Goal: Use online tool/utility: Utilize a website feature to perform a specific function

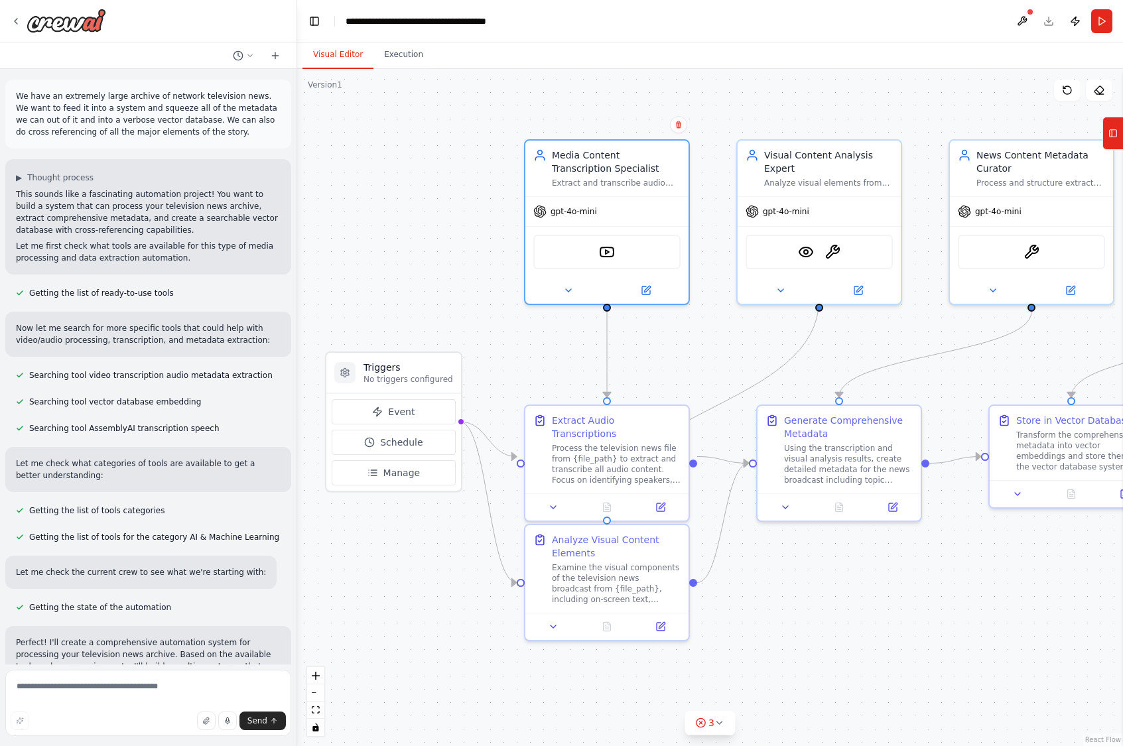
scroll to position [1009, 0]
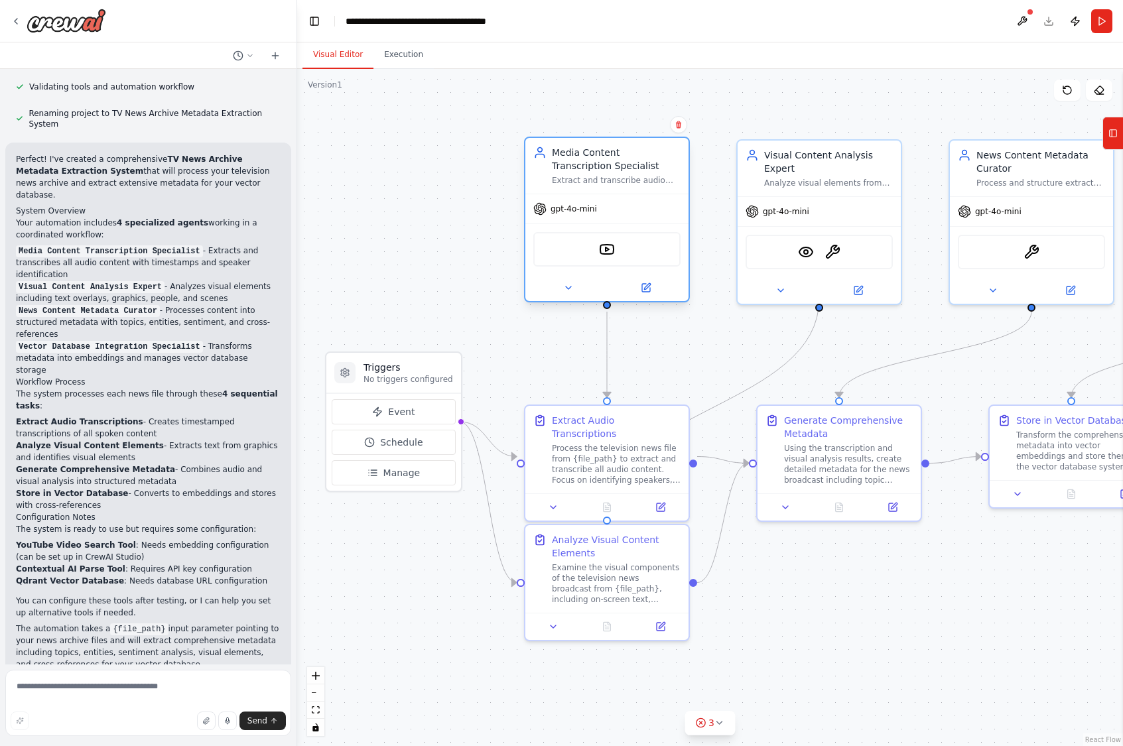
click at [587, 217] on div "gpt-4o-mini" at bounding box center [606, 208] width 163 height 29
click at [583, 216] on div "gpt-4o-mini" at bounding box center [606, 208] width 163 height 29
click at [582, 216] on div "gpt-4o-mini" at bounding box center [606, 208] width 163 height 29
click at [645, 288] on icon at bounding box center [647, 286] width 6 height 6
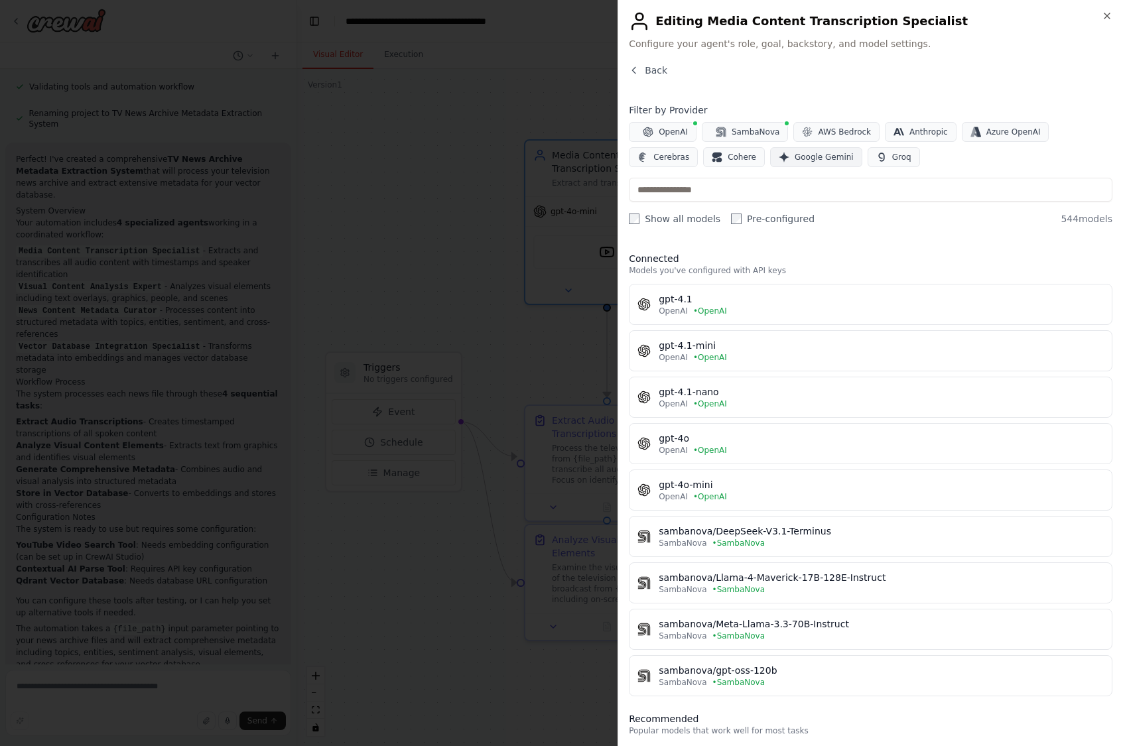
click at [794, 160] on span "Google Gemini" at bounding box center [823, 157] width 59 height 11
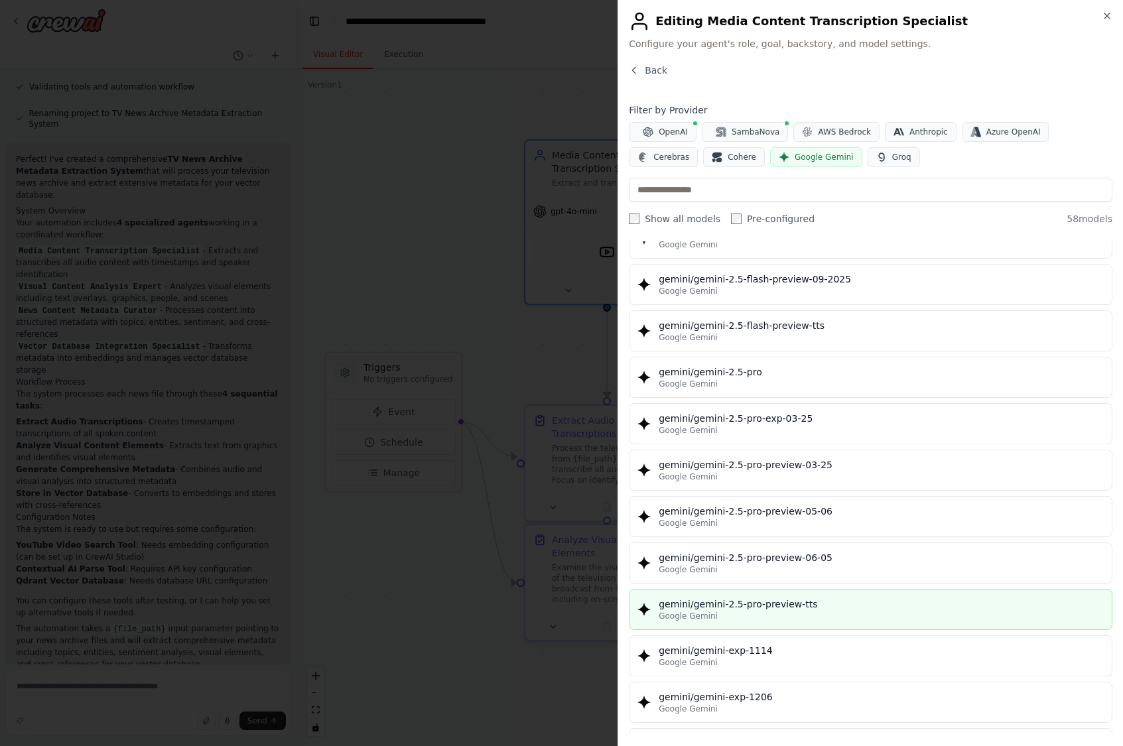
scroll to position [1392, 0]
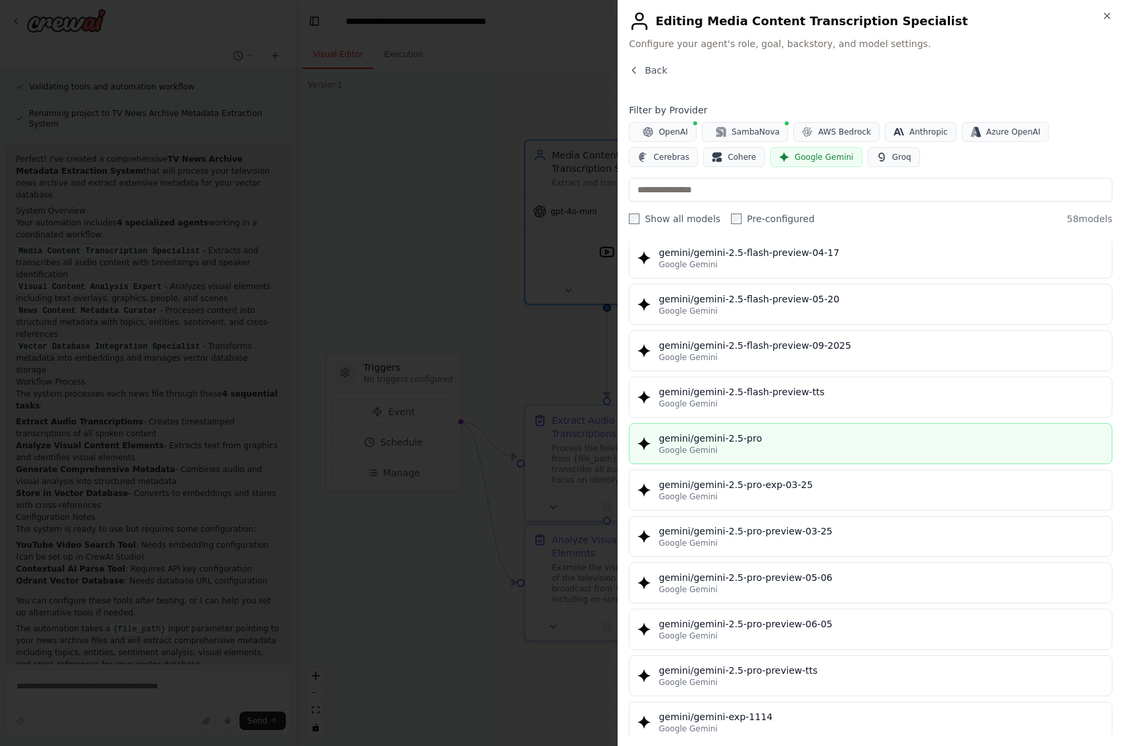
click at [806, 447] on div "Google Gemini" at bounding box center [880, 450] width 445 height 11
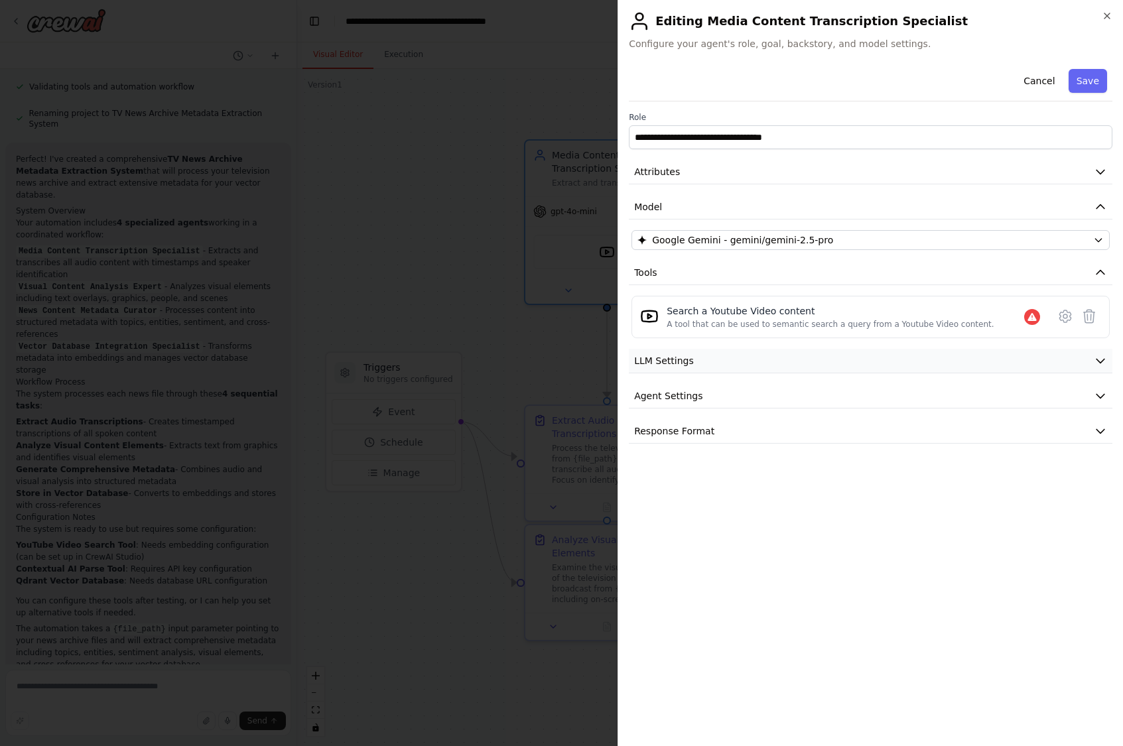
click at [765, 369] on button "LLM Settings" at bounding box center [870, 361] width 483 height 25
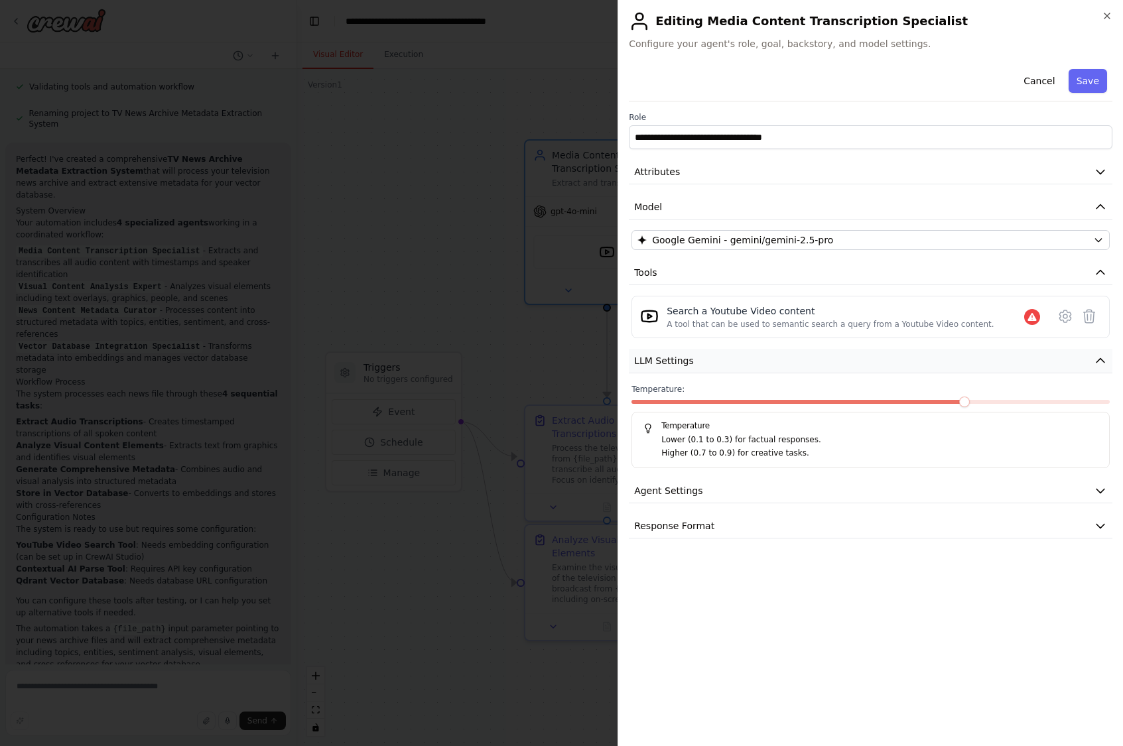
click at [765, 369] on button "LLM Settings" at bounding box center [870, 361] width 483 height 25
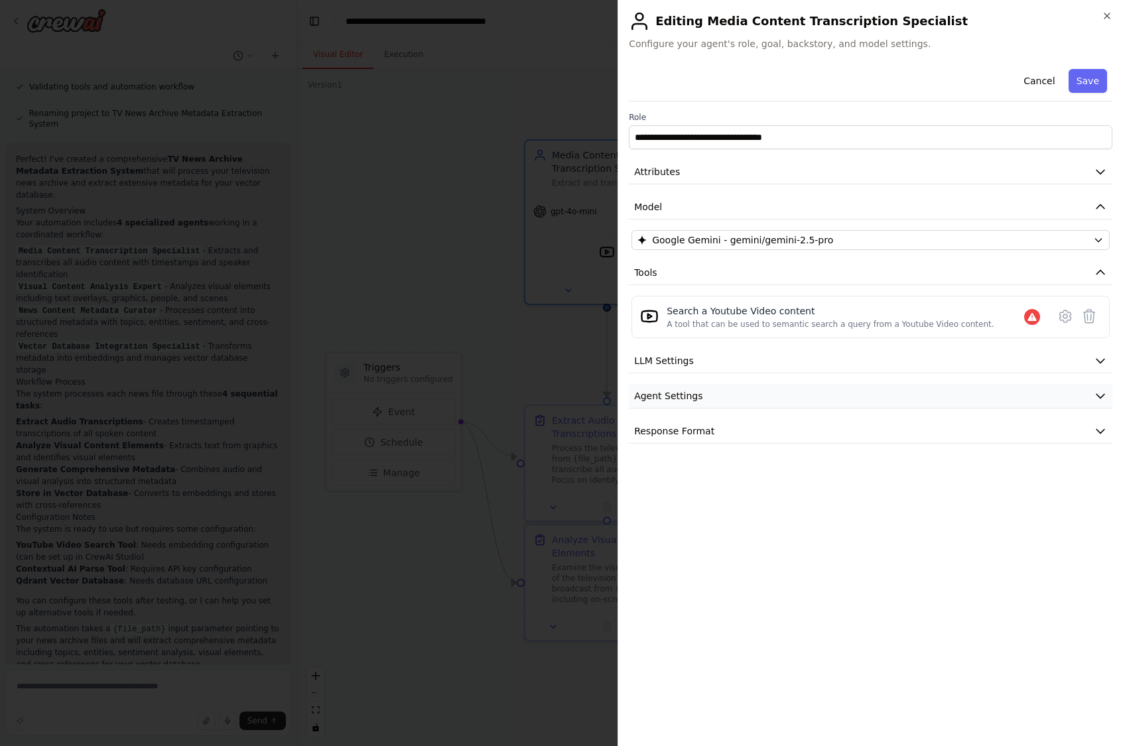
click at [757, 400] on button "Agent Settings" at bounding box center [870, 396] width 483 height 25
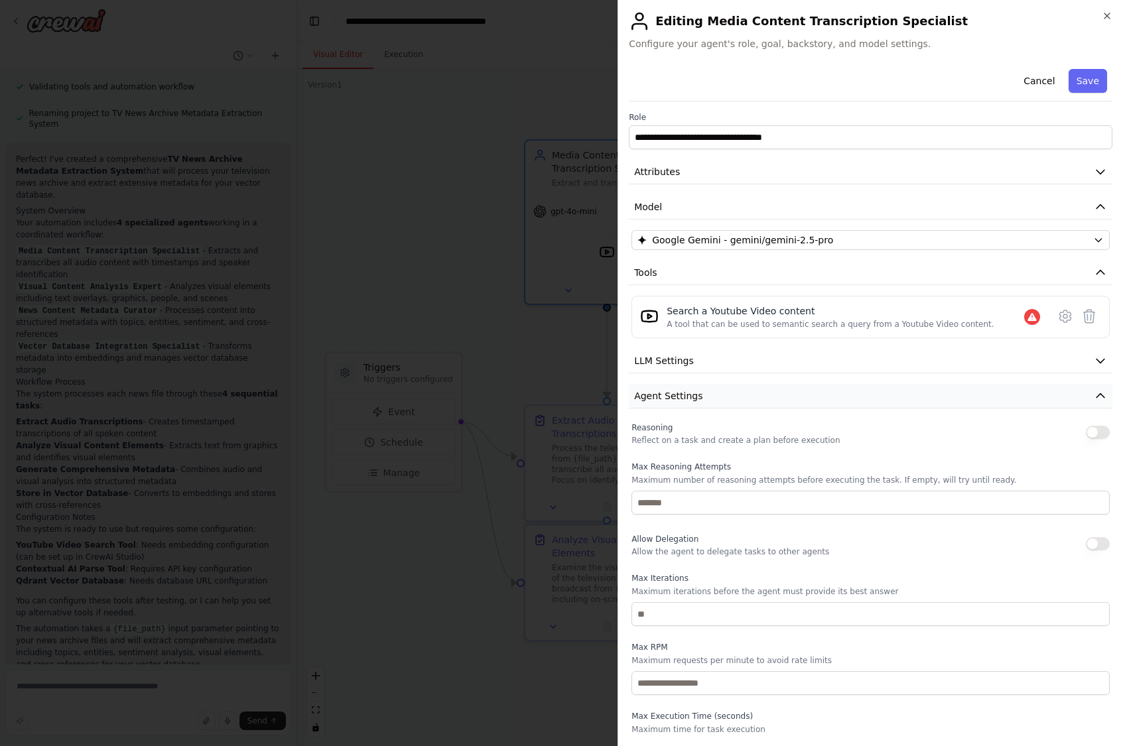
click at [757, 400] on button "Agent Settings" at bounding box center [870, 396] width 483 height 25
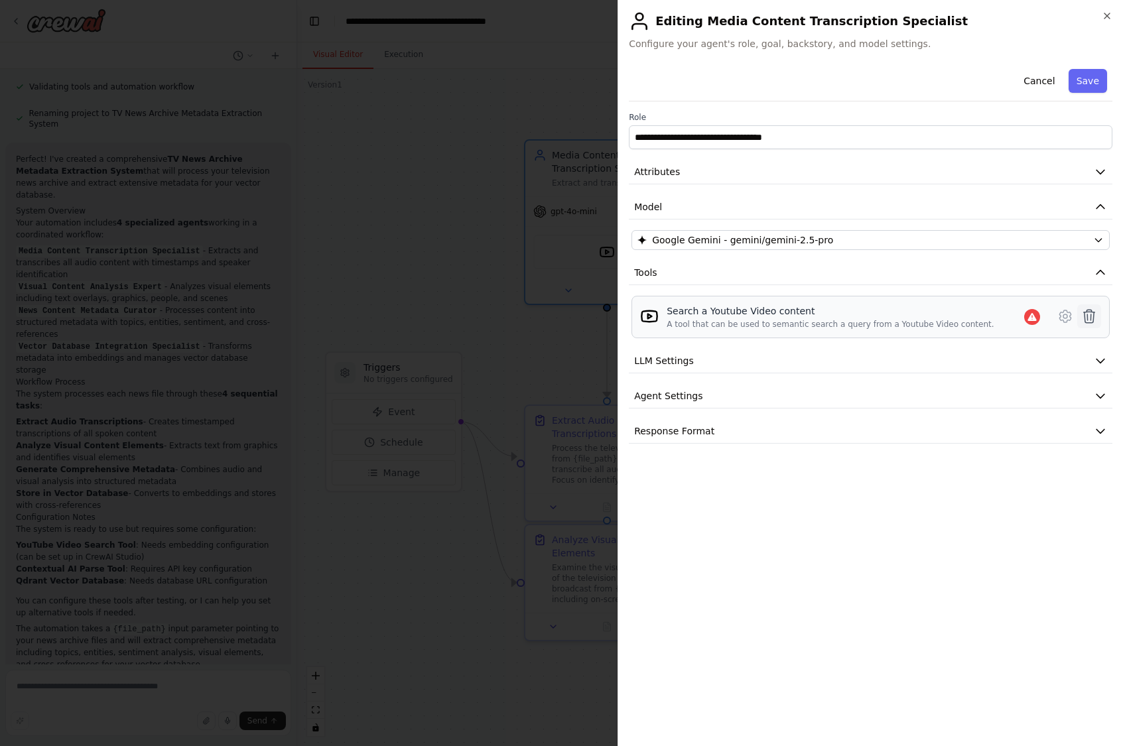
click at [1084, 319] on icon at bounding box center [1088, 316] width 11 height 13
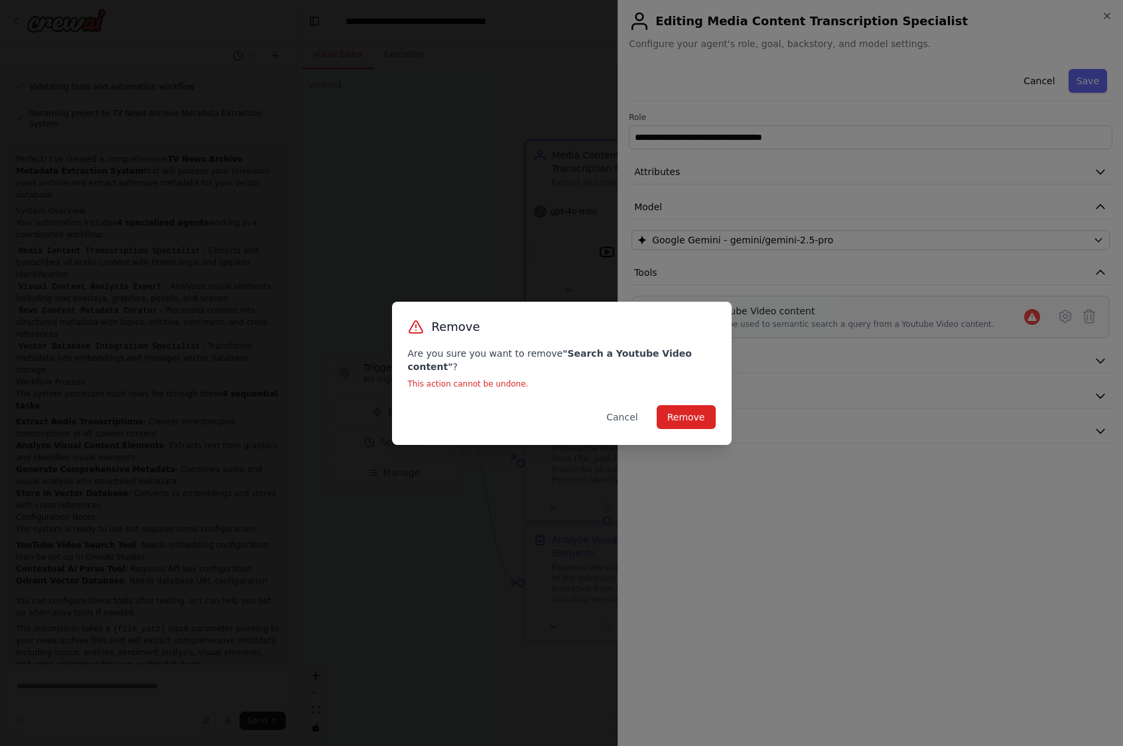
click at [720, 414] on div "Remove Are you sure you want to remove " Search a Youtube Video content " ? Thi…" at bounding box center [561, 373] width 339 height 143
click at [705, 412] on button "Remove" at bounding box center [685, 417] width 59 height 24
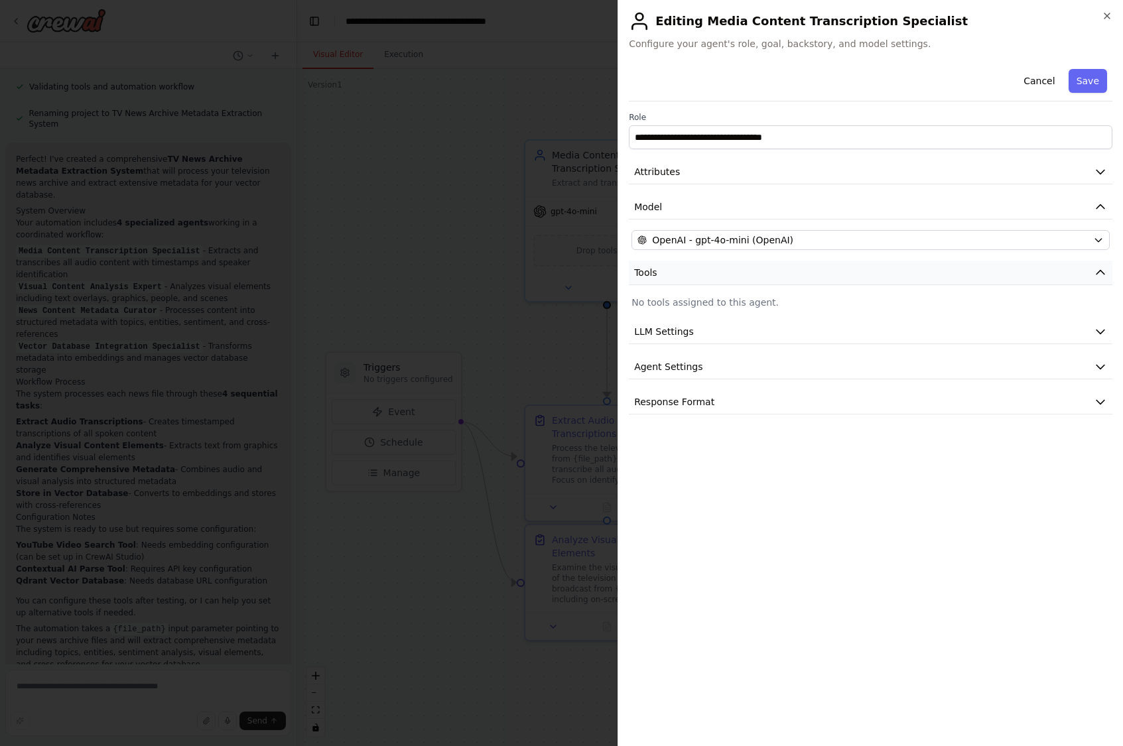
click at [1105, 271] on icon "button" at bounding box center [1099, 272] width 13 height 13
click at [707, 302] on button "LLM Settings" at bounding box center [870, 308] width 483 height 25
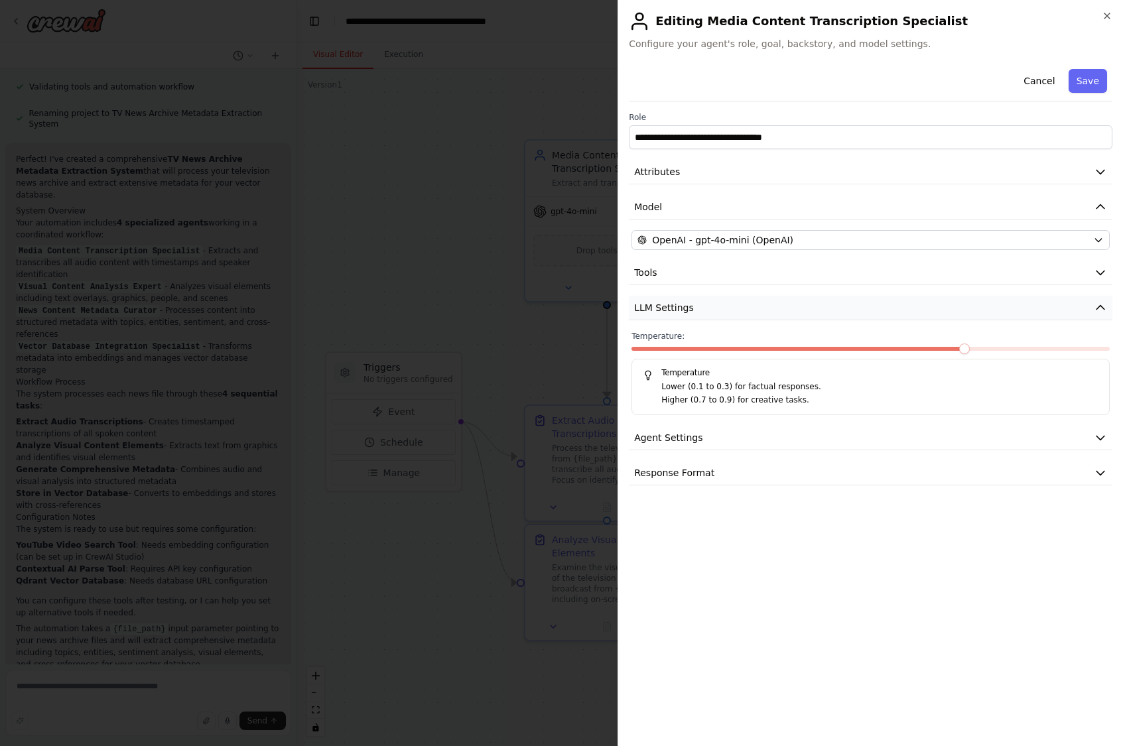
click at [707, 302] on button "LLM Settings" at bounding box center [870, 308] width 483 height 25
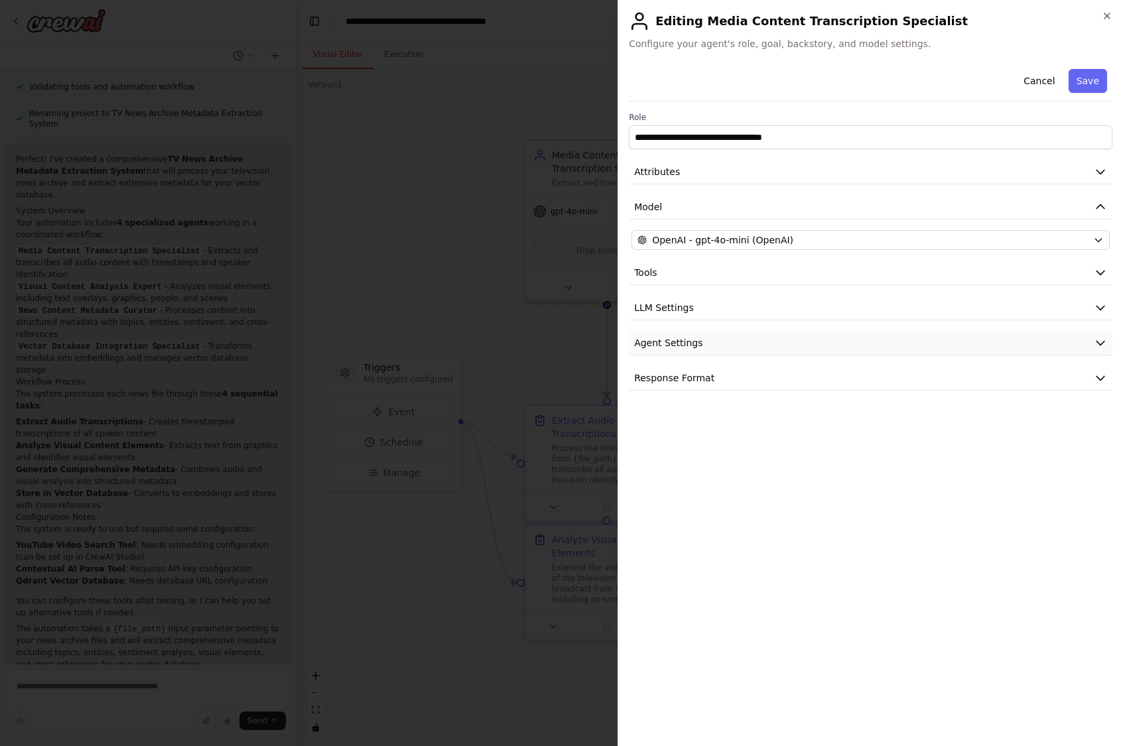
click at [701, 348] on button "Agent Settings" at bounding box center [870, 343] width 483 height 25
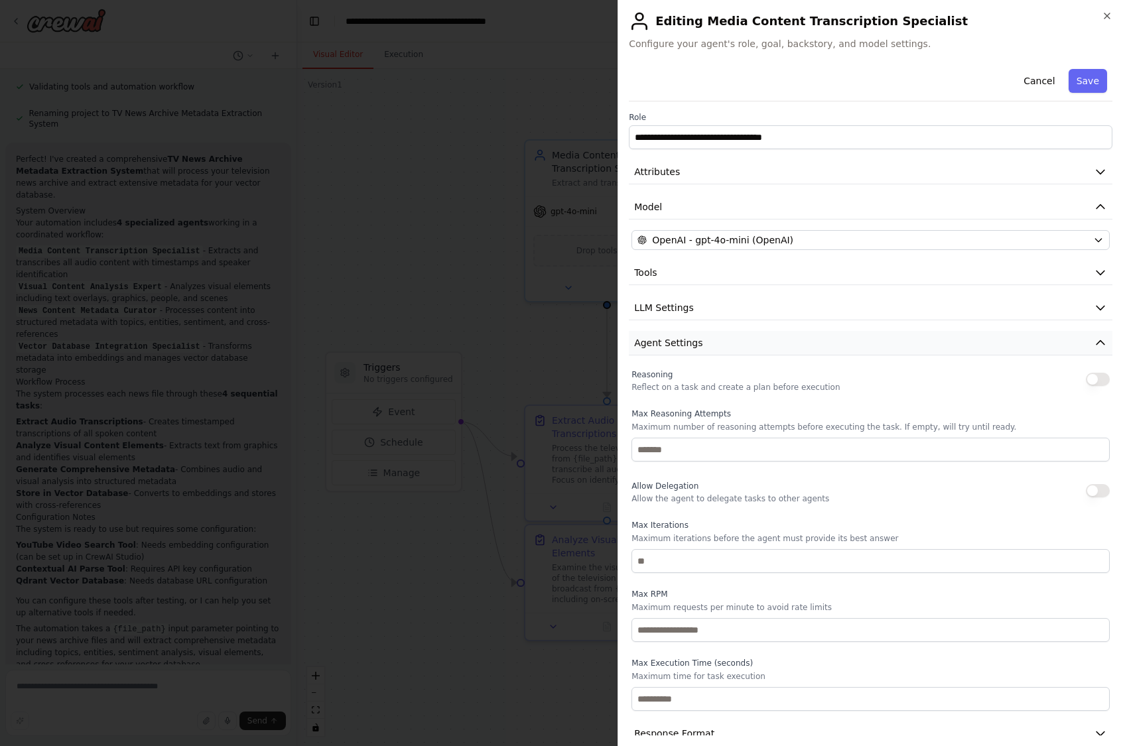
click at [701, 348] on button "Agent Settings" at bounding box center [870, 343] width 483 height 25
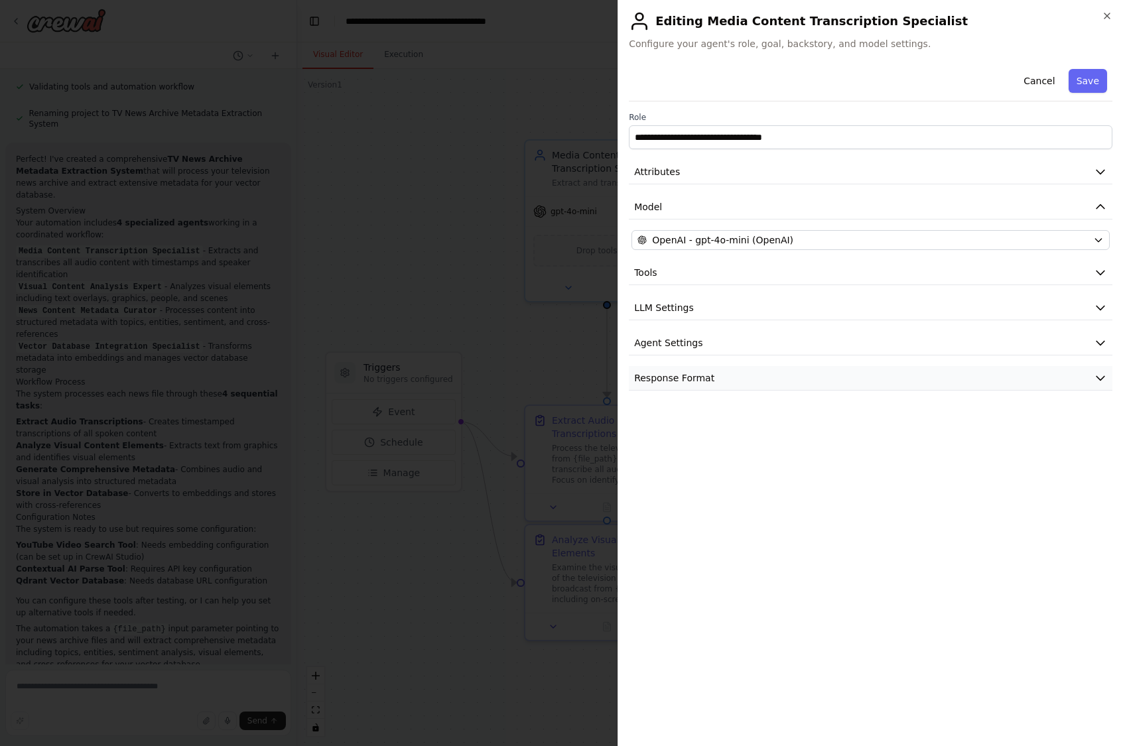
click at [702, 369] on button "Response Format" at bounding box center [870, 378] width 483 height 25
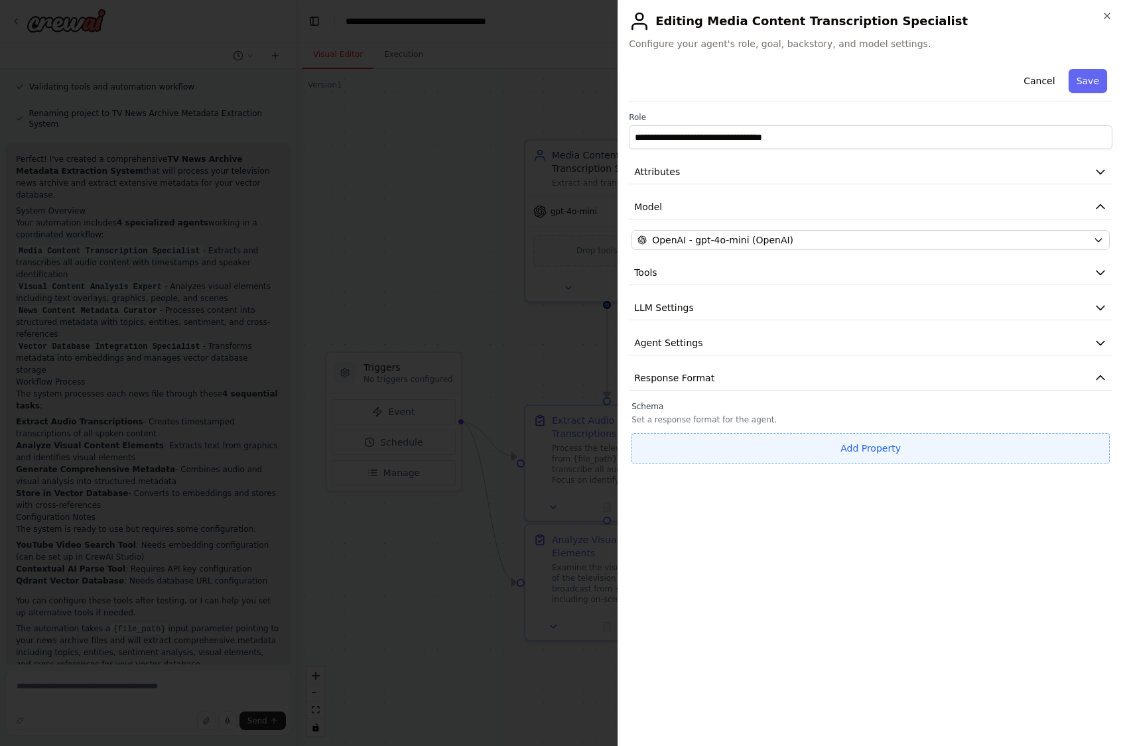
click at [751, 444] on button "Add Property" at bounding box center [870, 448] width 478 height 31
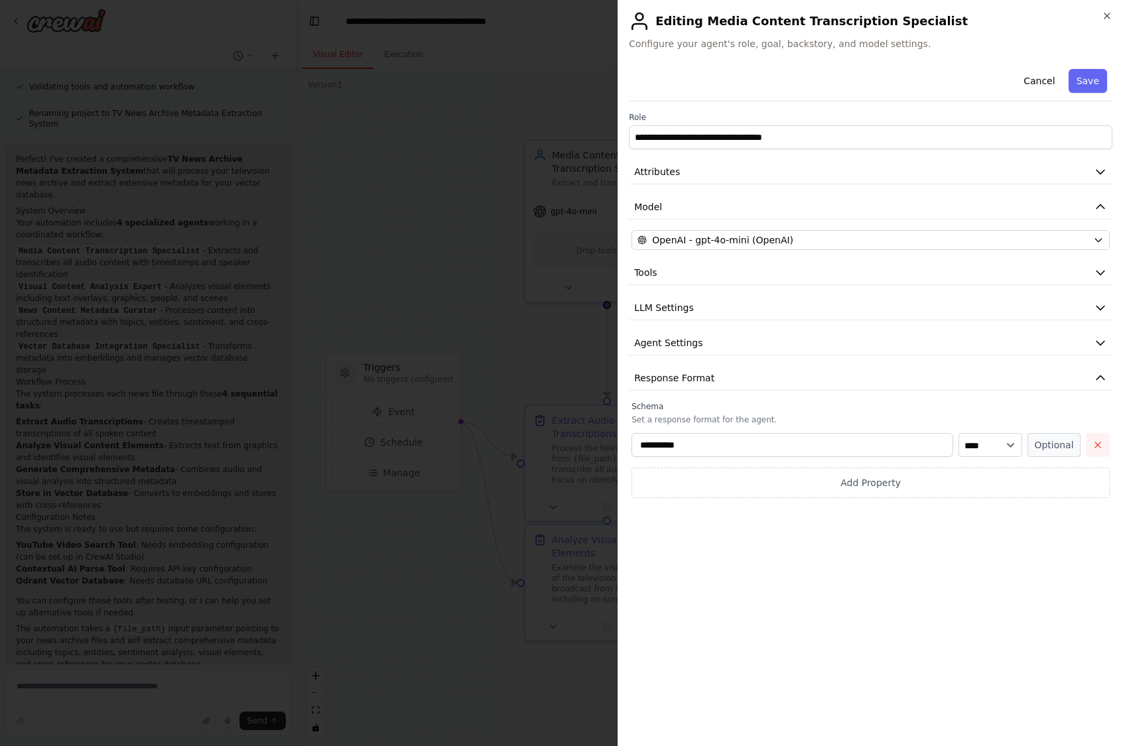
click at [1101, 445] on icon "button" at bounding box center [1097, 445] width 11 height 11
click at [695, 385] on button "Response Format" at bounding box center [870, 378] width 483 height 25
click at [699, 271] on button "Tools" at bounding box center [870, 273] width 483 height 25
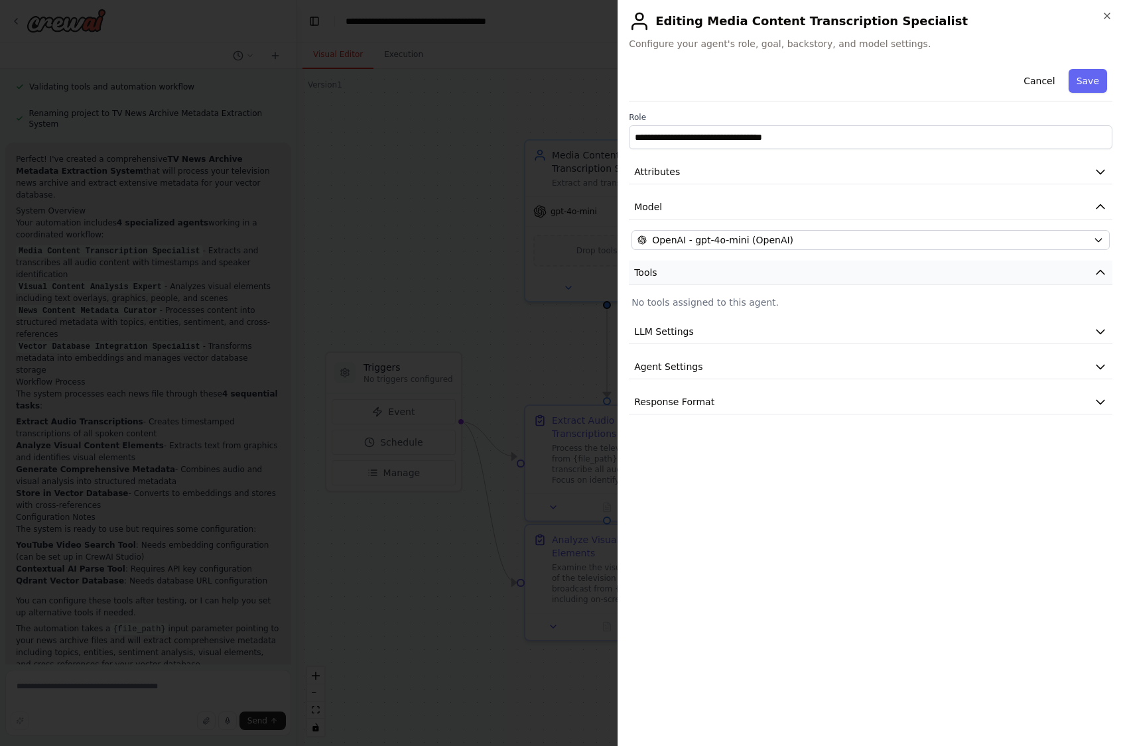
click at [699, 271] on button "Tools" at bounding box center [870, 273] width 483 height 25
click at [1053, 80] on button "Cancel" at bounding box center [1038, 81] width 47 height 24
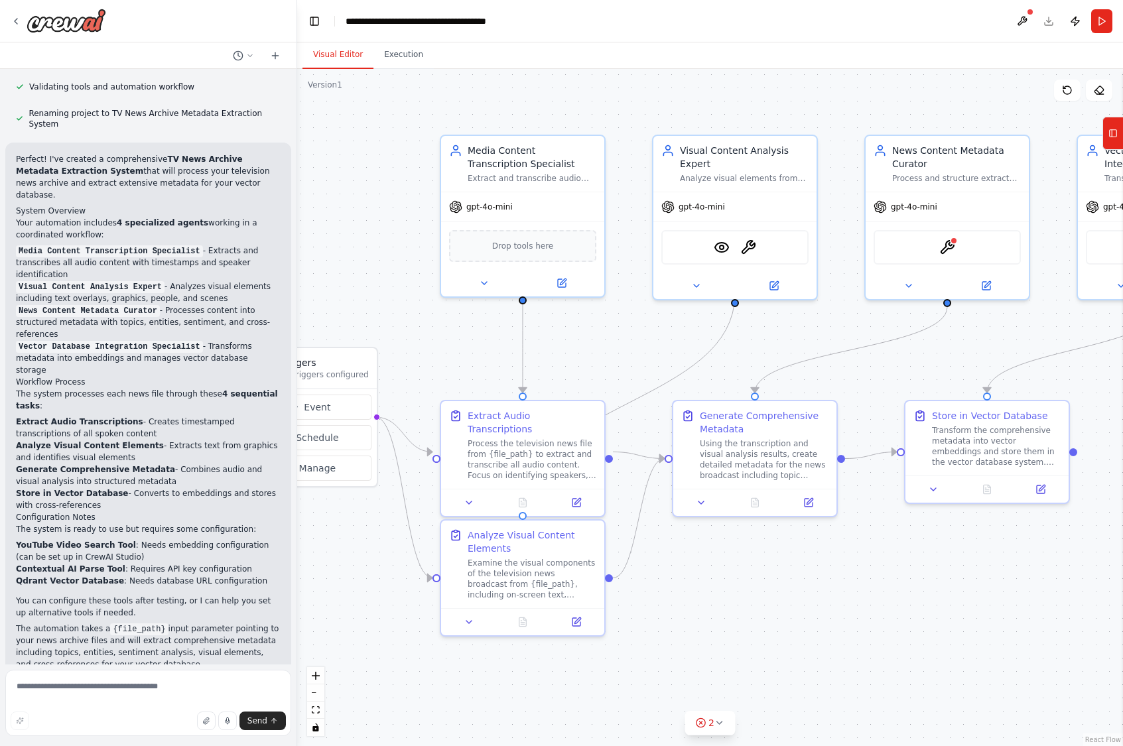
drag, startPoint x: 467, startPoint y: 239, endPoint x: 383, endPoint y: 234, distance: 84.3
click at [383, 234] on div ".deletable-edge-delete-btn { width: 20px; height: 20px; border: 0px solid #ffff…" at bounding box center [710, 407] width 826 height 677
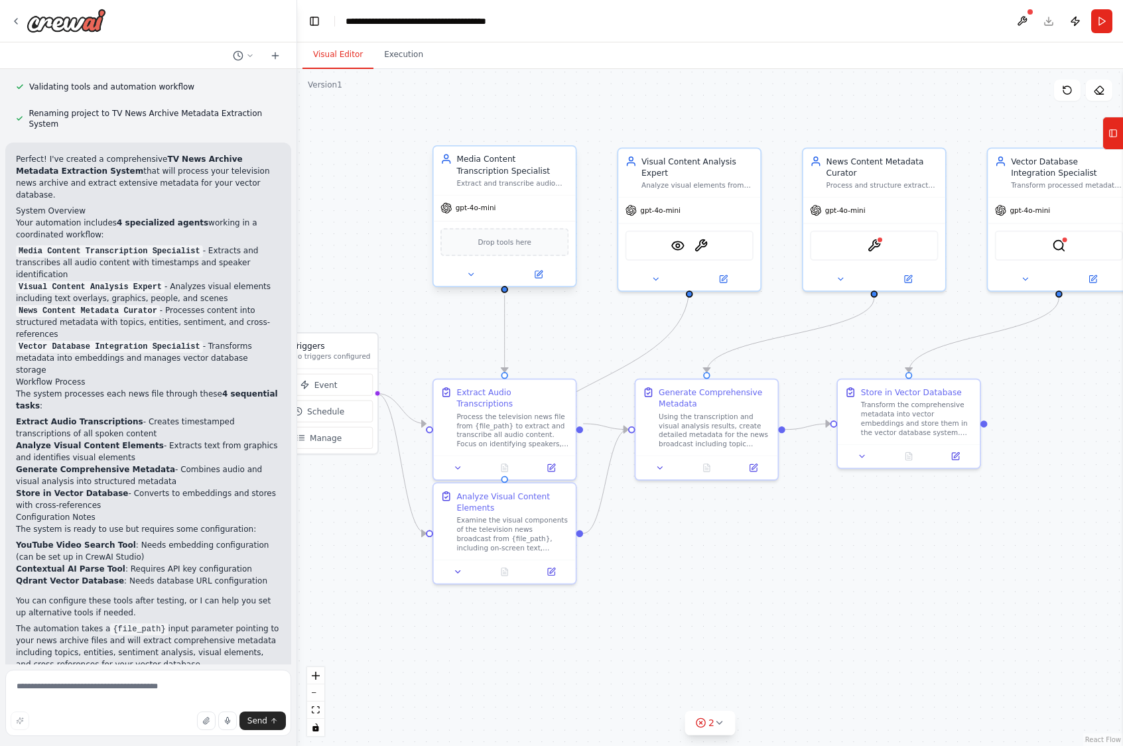
click at [517, 246] on span "Drop tools here" at bounding box center [504, 241] width 54 height 11
click at [257, 59] on button at bounding box center [243, 56] width 32 height 16
click at [257, 59] on div at bounding box center [148, 373] width 297 height 746
click at [269, 56] on button at bounding box center [275, 56] width 21 height 16
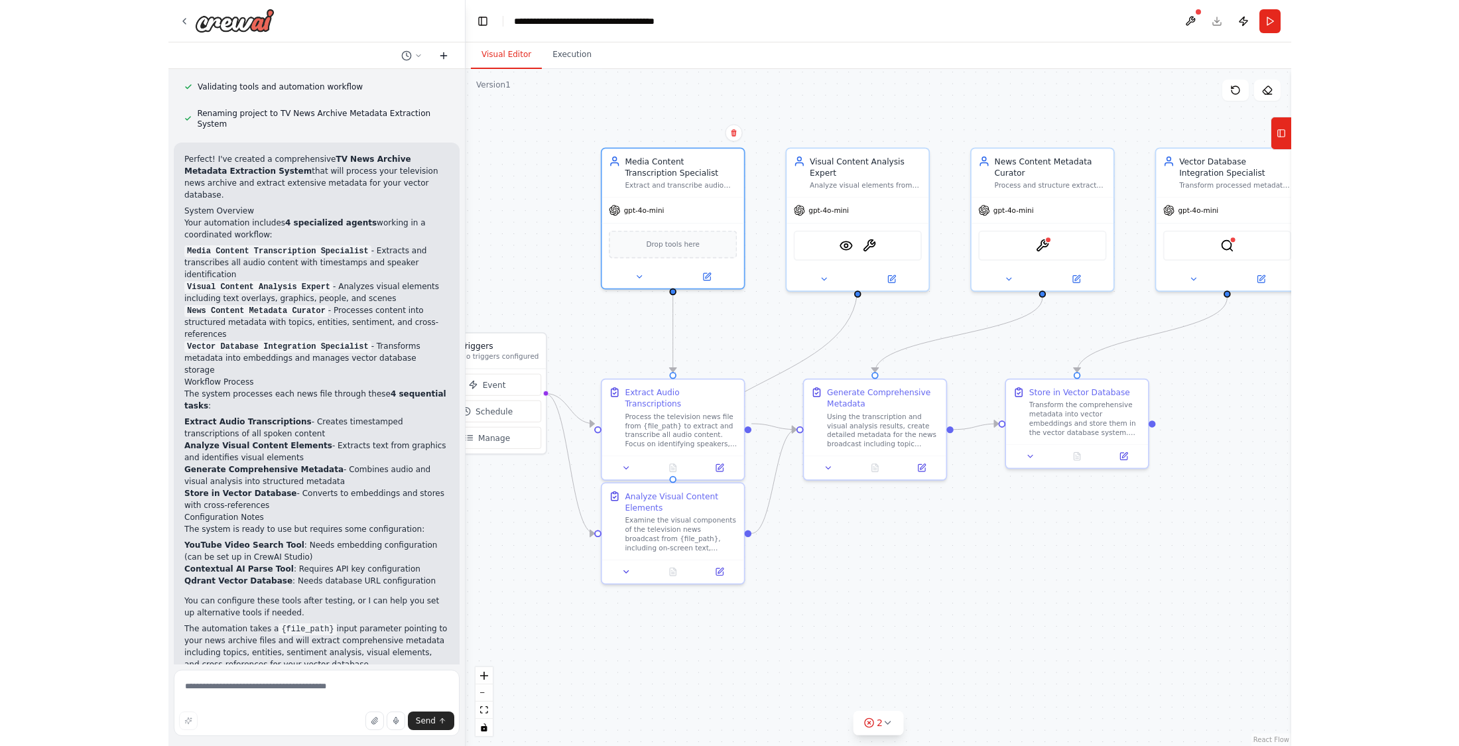
scroll to position [0, 0]
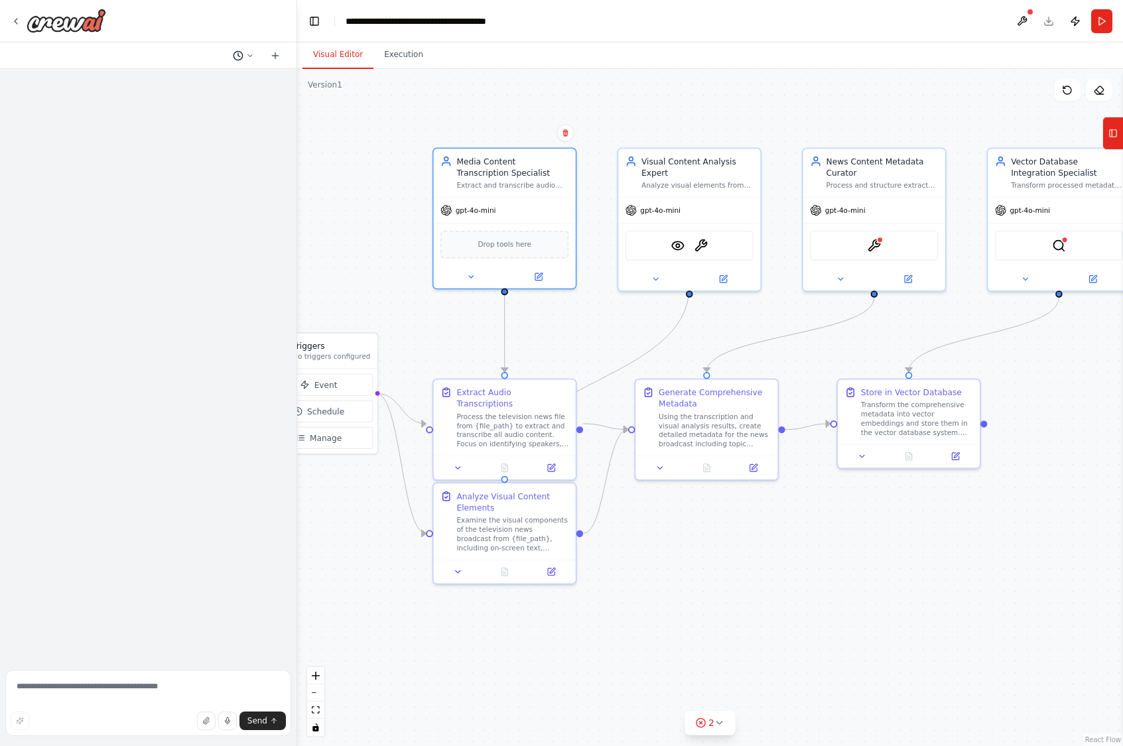
click at [235, 56] on icon at bounding box center [238, 55] width 11 height 11
click at [98, 686] on div at bounding box center [148, 373] width 297 height 746
click at [237, 57] on icon at bounding box center [238, 55] width 11 height 11
click at [192, 81] on span "We have an extremely large archive of network television news. We want to feed …" at bounding box center [186, 83] width 86 height 11
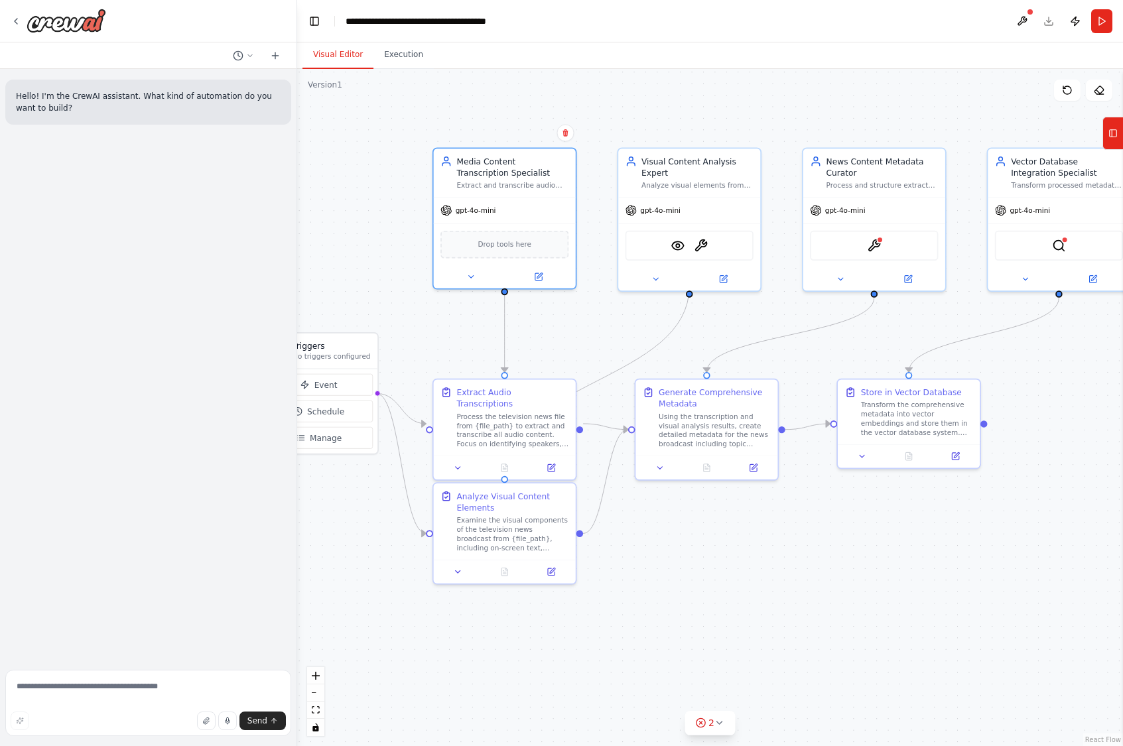
click at [173, 104] on p "Hello! I'm the CrewAI assistant. What kind of automation do you want to build?" at bounding box center [148, 102] width 265 height 24
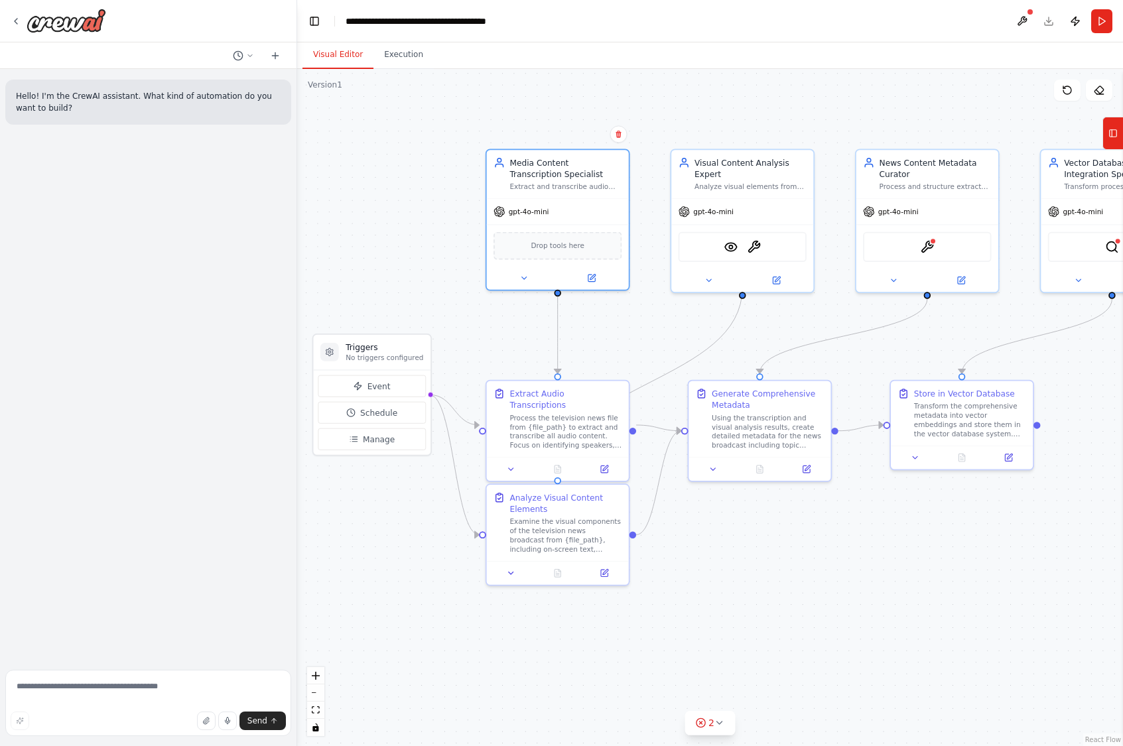
drag, startPoint x: 363, startPoint y: 558, endPoint x: 393, endPoint y: 562, distance: 30.1
click at [393, 562] on div ".deletable-edge-delete-btn { width: 20px; height: 20px; border: 0px solid #ffff…" at bounding box center [710, 407] width 826 height 677
click at [1105, 25] on button "Run" at bounding box center [1101, 21] width 21 height 24
click at [1097, 25] on header "**********" at bounding box center [710, 21] width 826 height 42
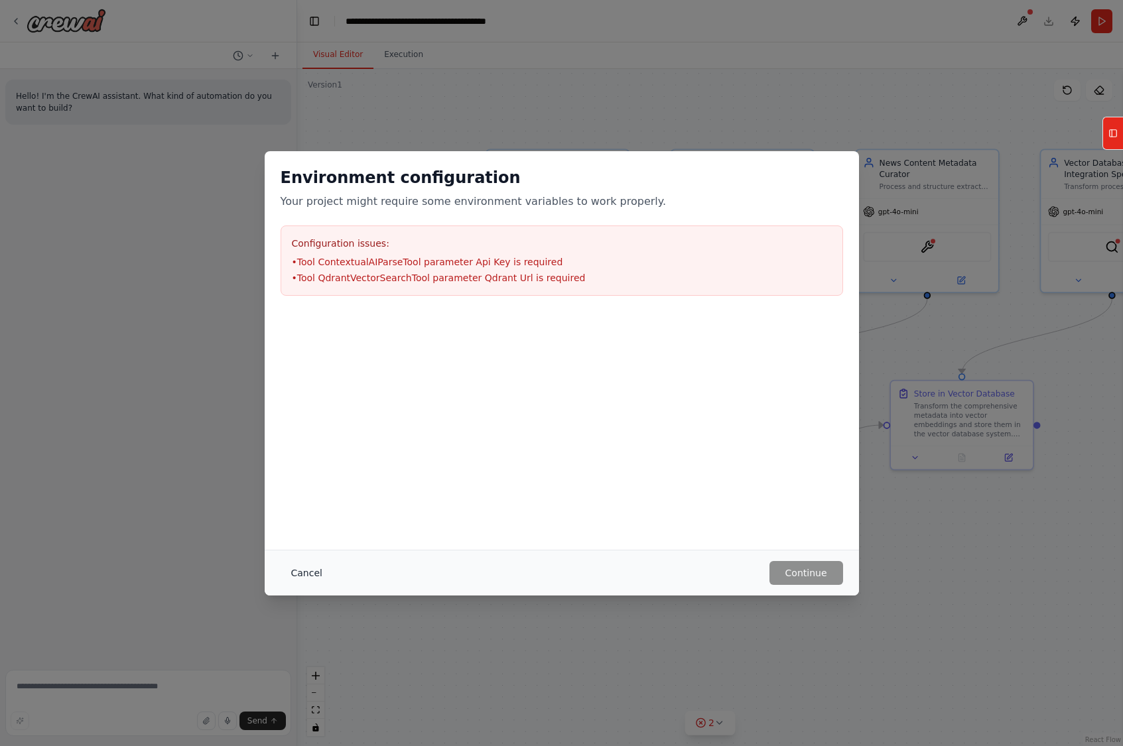
click at [299, 580] on button "Cancel" at bounding box center [306, 573] width 52 height 24
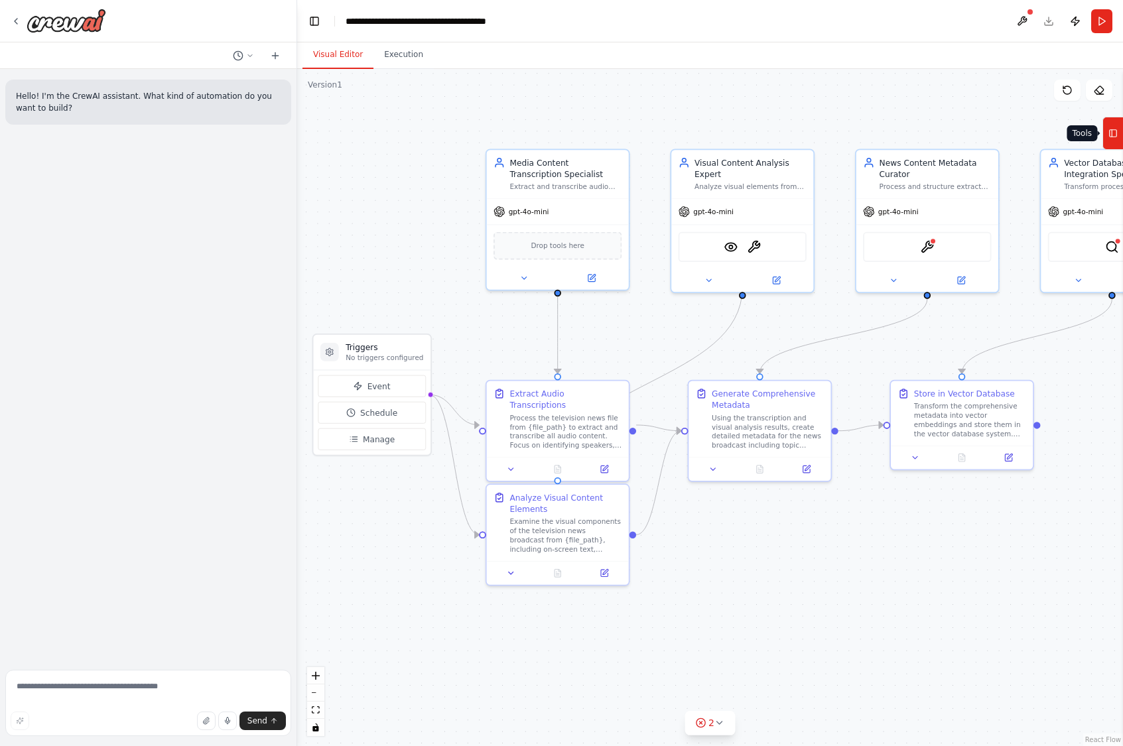
click at [1113, 137] on rect at bounding box center [1112, 133] width 7 height 7
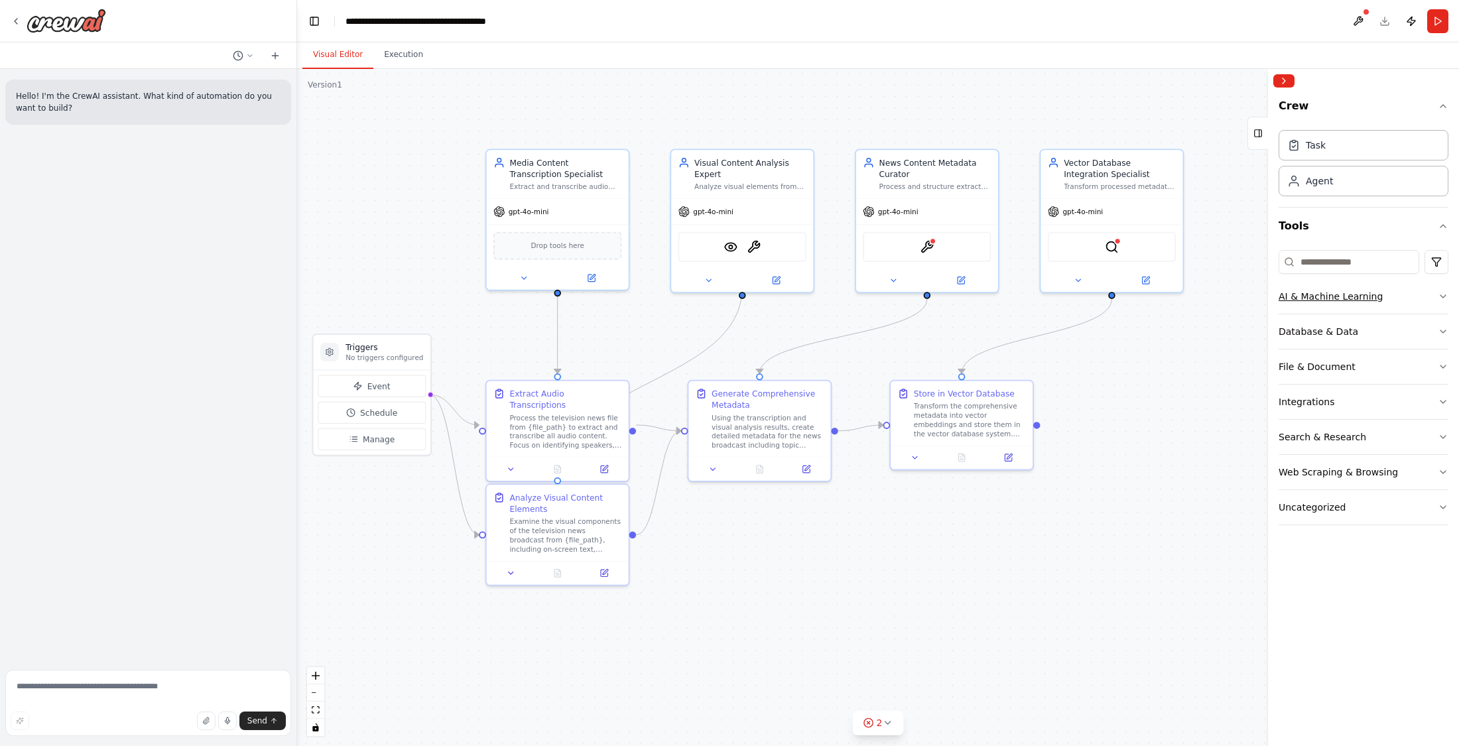
click at [1122, 293] on div "AI & Machine Learning" at bounding box center [1330, 296] width 104 height 13
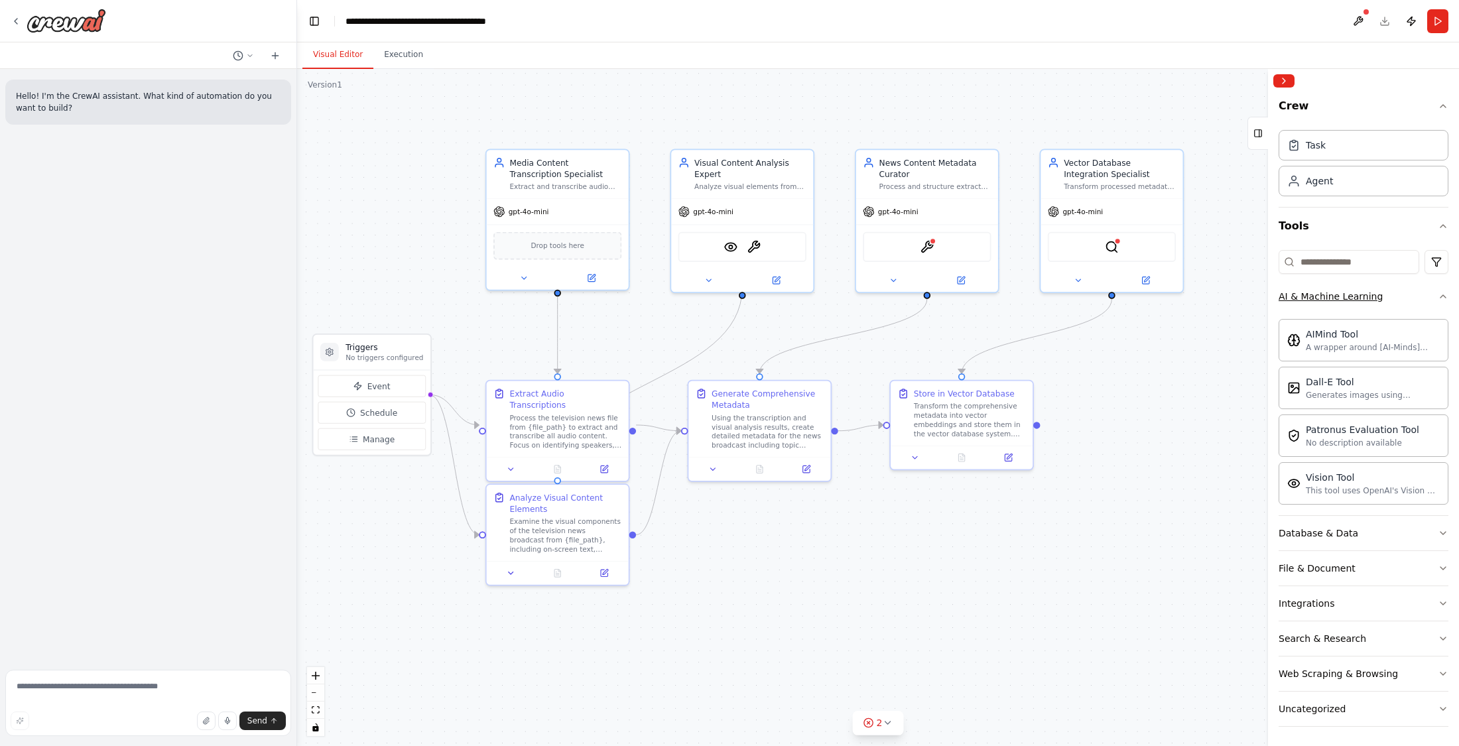
click at [1122, 295] on div "AI & Machine Learning" at bounding box center [1330, 296] width 104 height 13
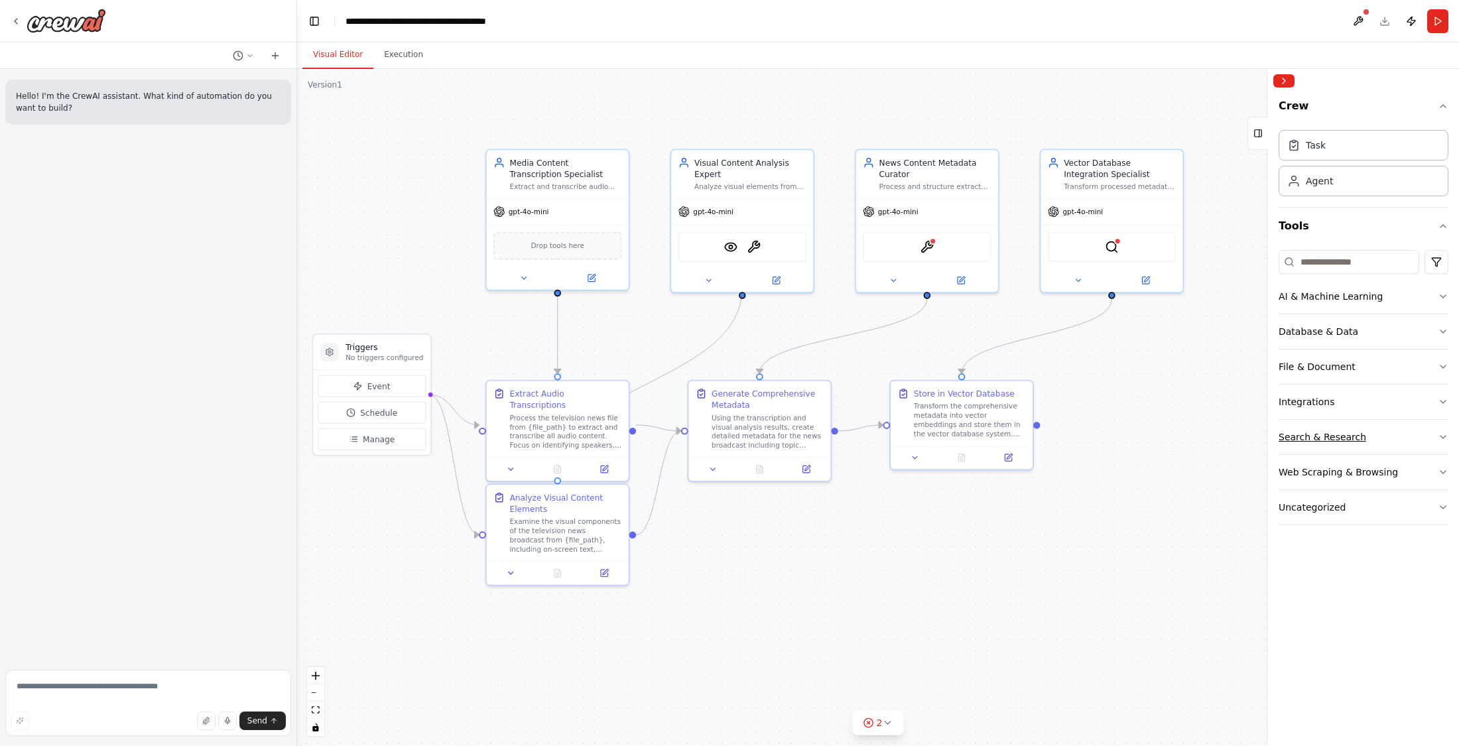
click at [1122, 426] on button "Search & Research" at bounding box center [1363, 437] width 170 height 34
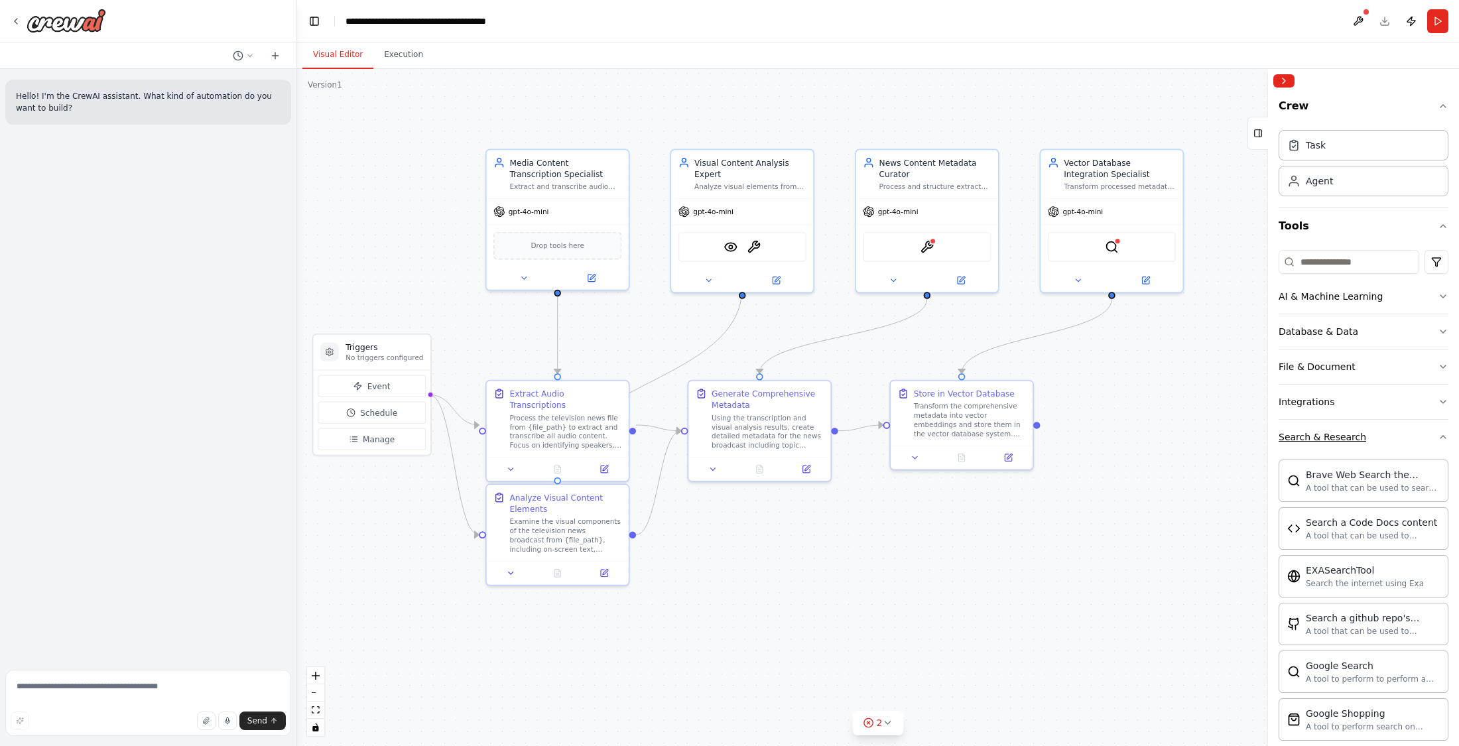
click at [1122, 432] on div "Search & Research" at bounding box center [1322, 436] width 88 height 13
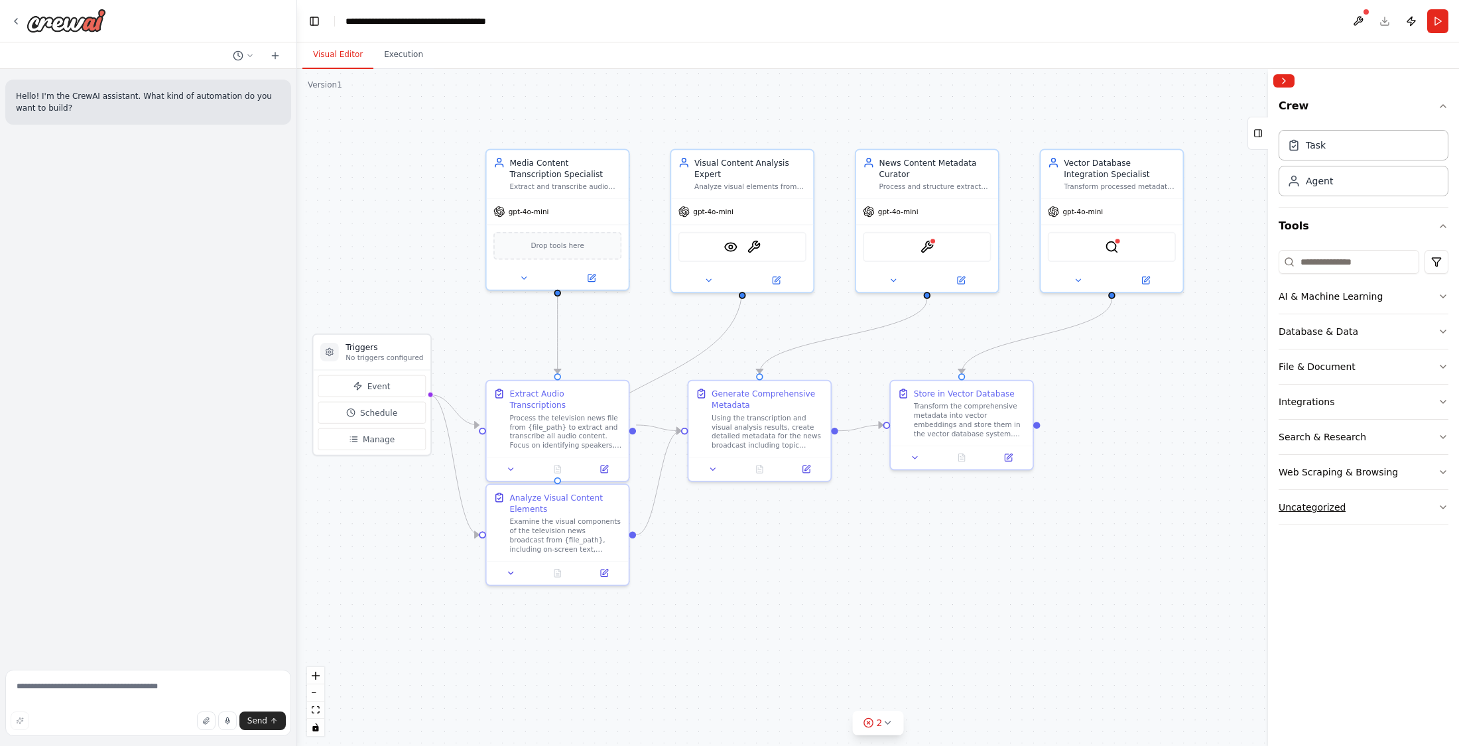
click at [1122, 498] on button "Uncategorized" at bounding box center [1363, 507] width 170 height 34
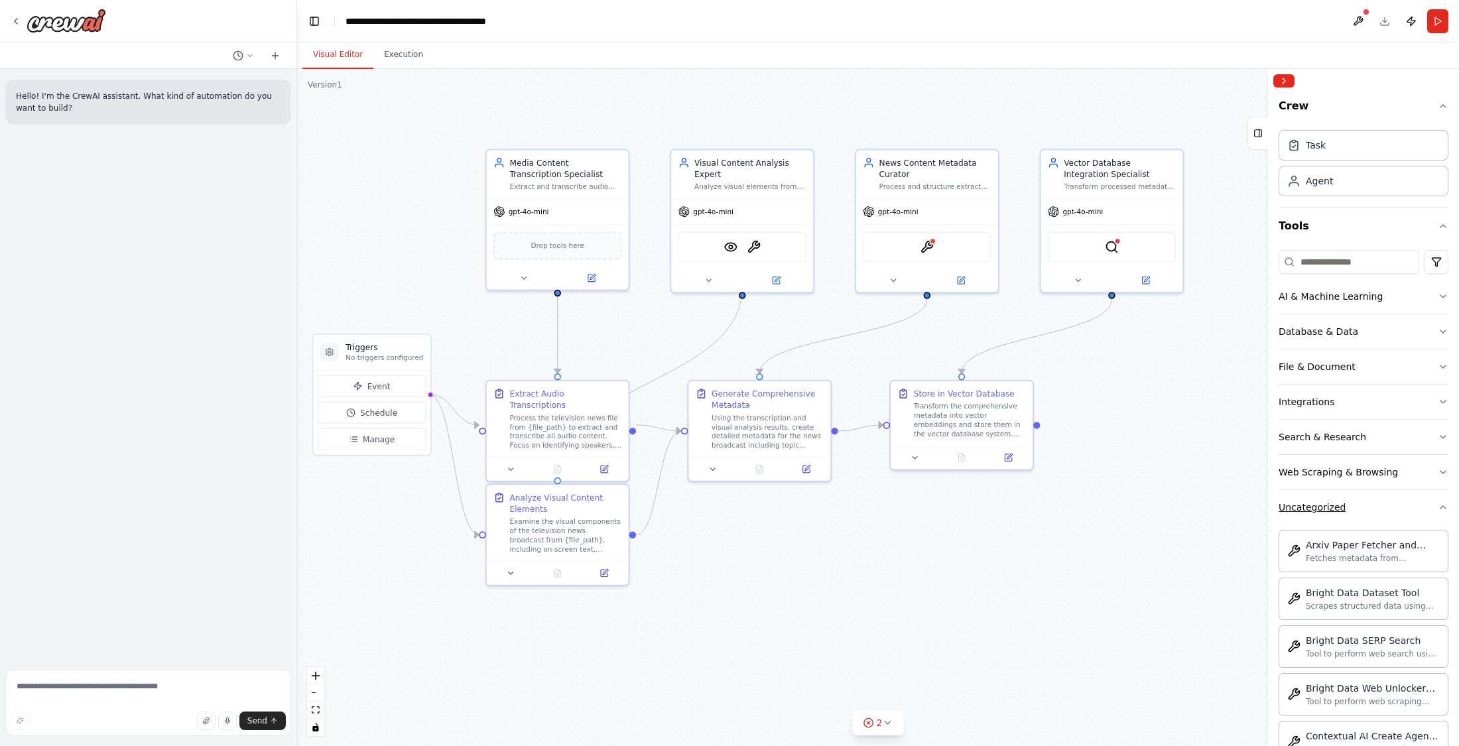
click at [1122, 509] on div "Uncategorized" at bounding box center [1311, 507] width 67 height 13
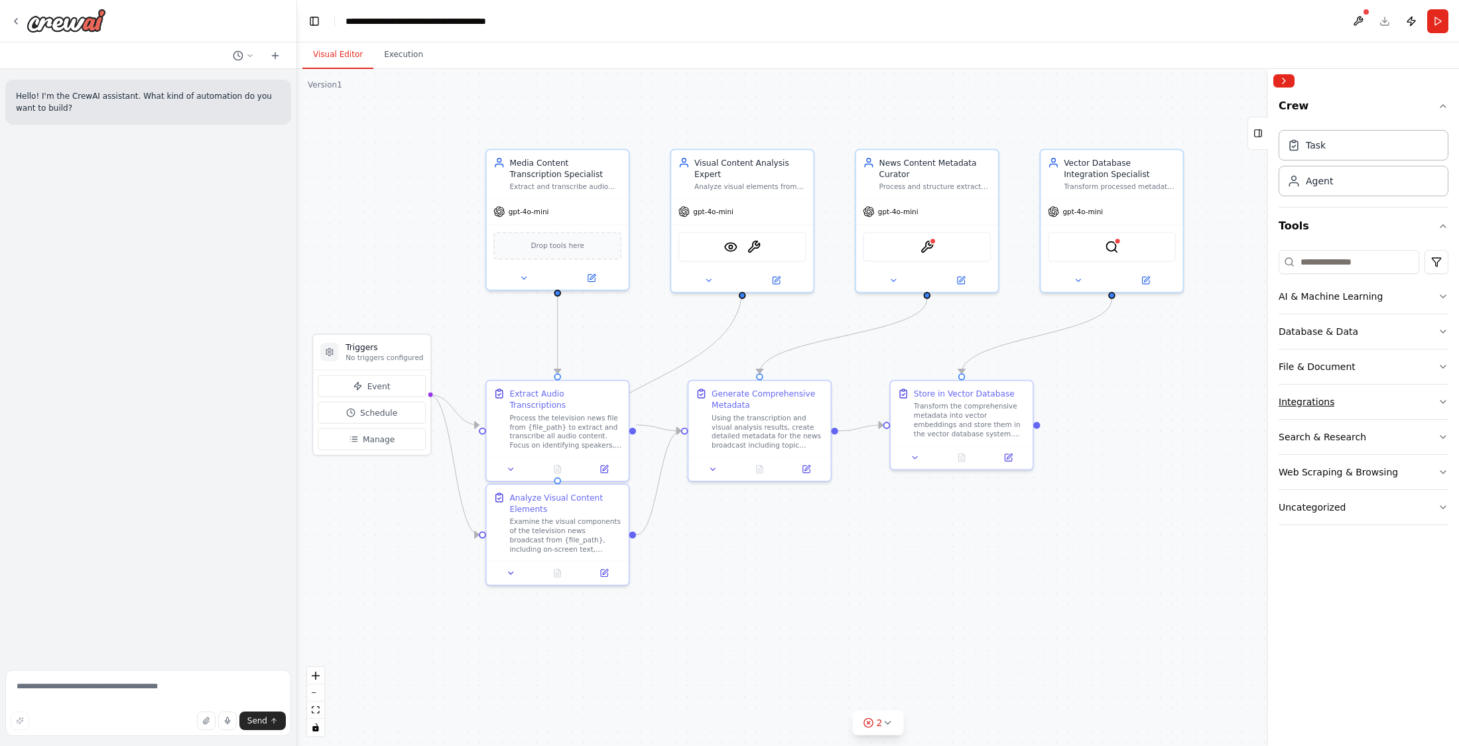
click at [1122, 405] on div "Integrations" at bounding box center [1306, 401] width 56 height 13
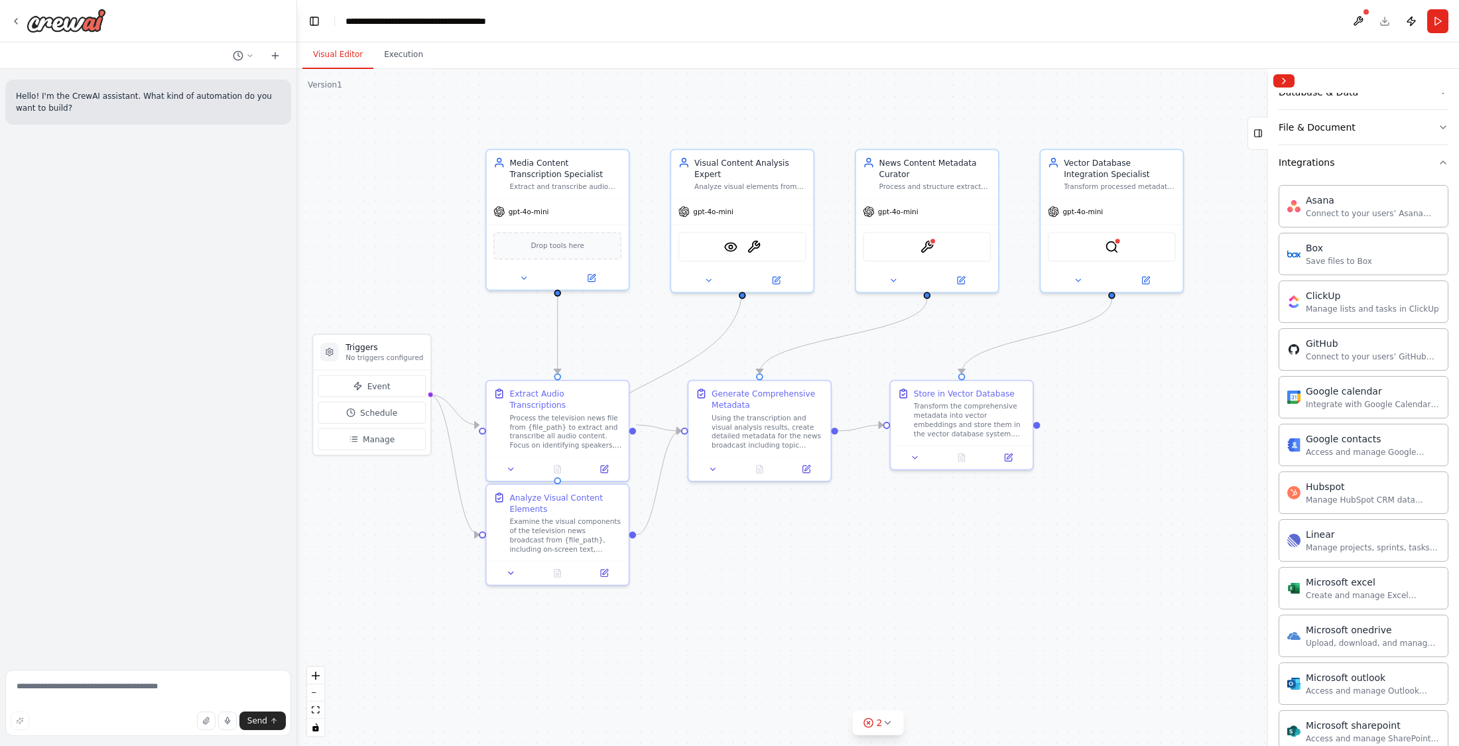
scroll to position [225, 0]
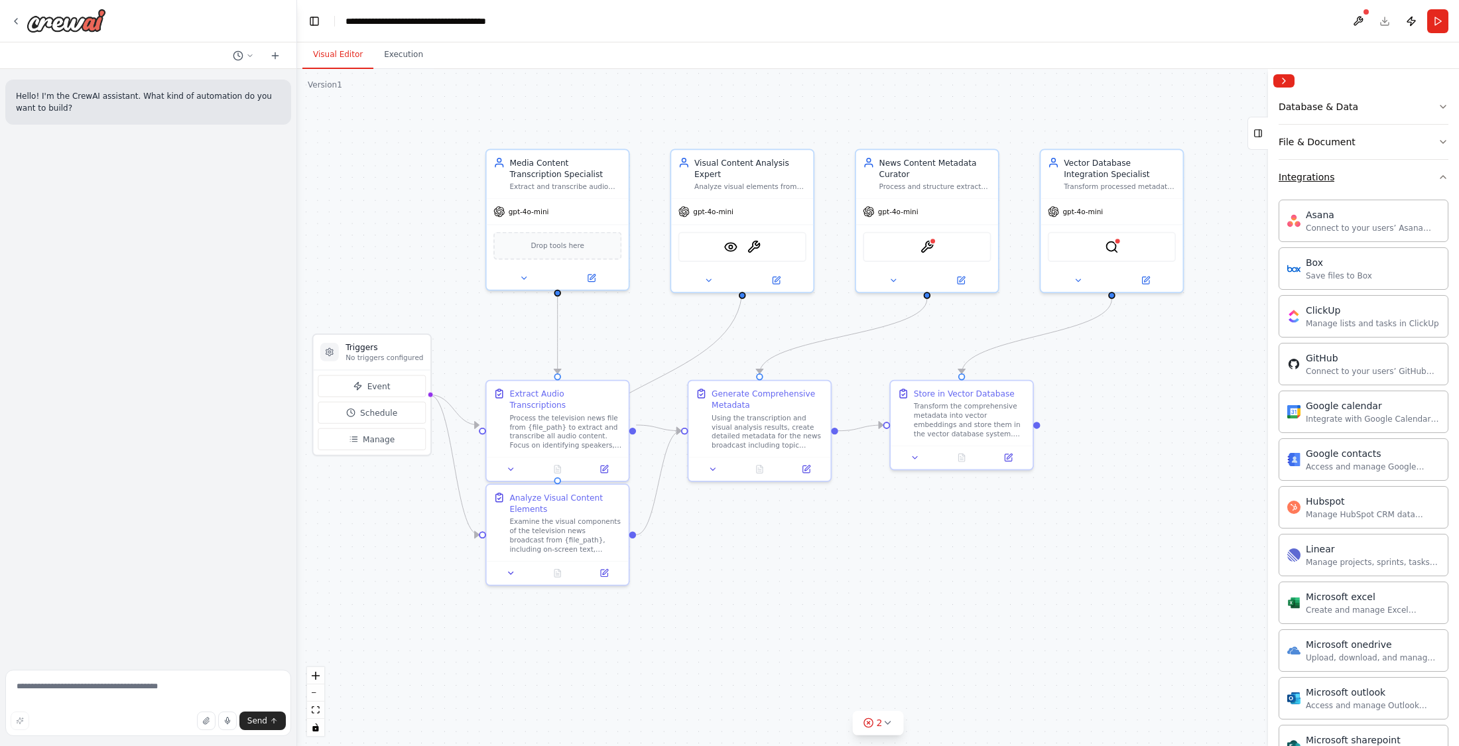
click at [1122, 179] on div "Integrations" at bounding box center [1306, 176] width 56 height 13
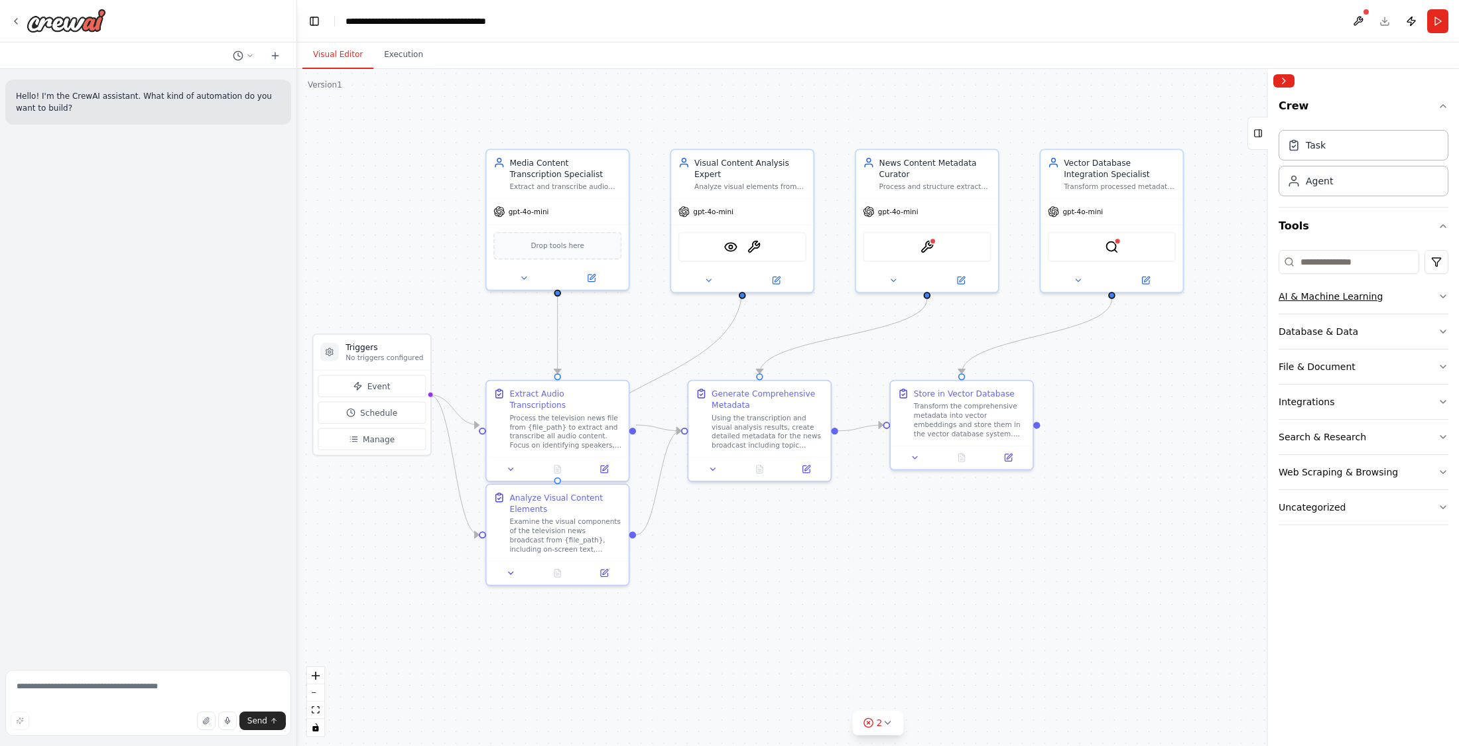
click at [1122, 291] on div "AI & Machine Learning" at bounding box center [1330, 296] width 104 height 13
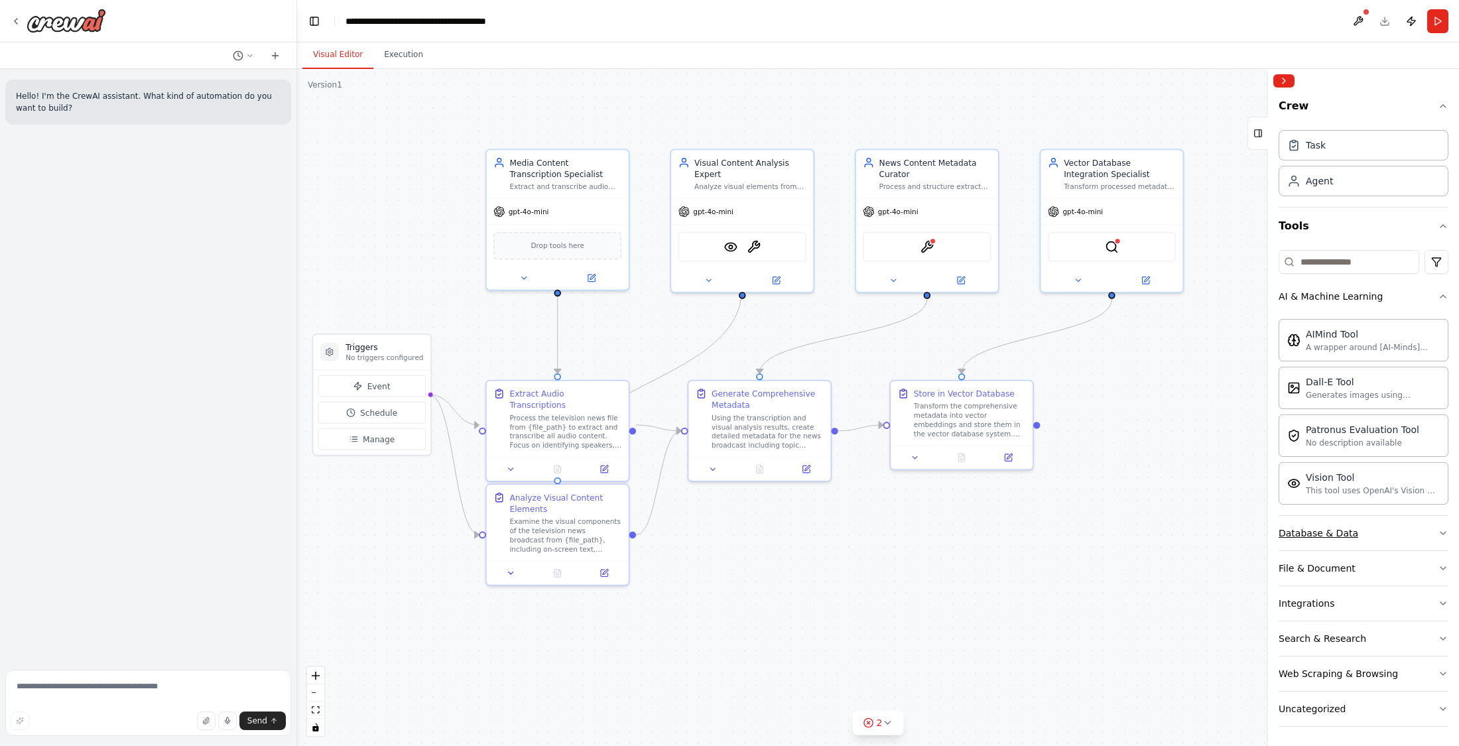
click at [1122, 532] on button "Database & Data" at bounding box center [1363, 533] width 170 height 34
click at [1122, 300] on button "AI & Machine Learning" at bounding box center [1363, 296] width 170 height 34
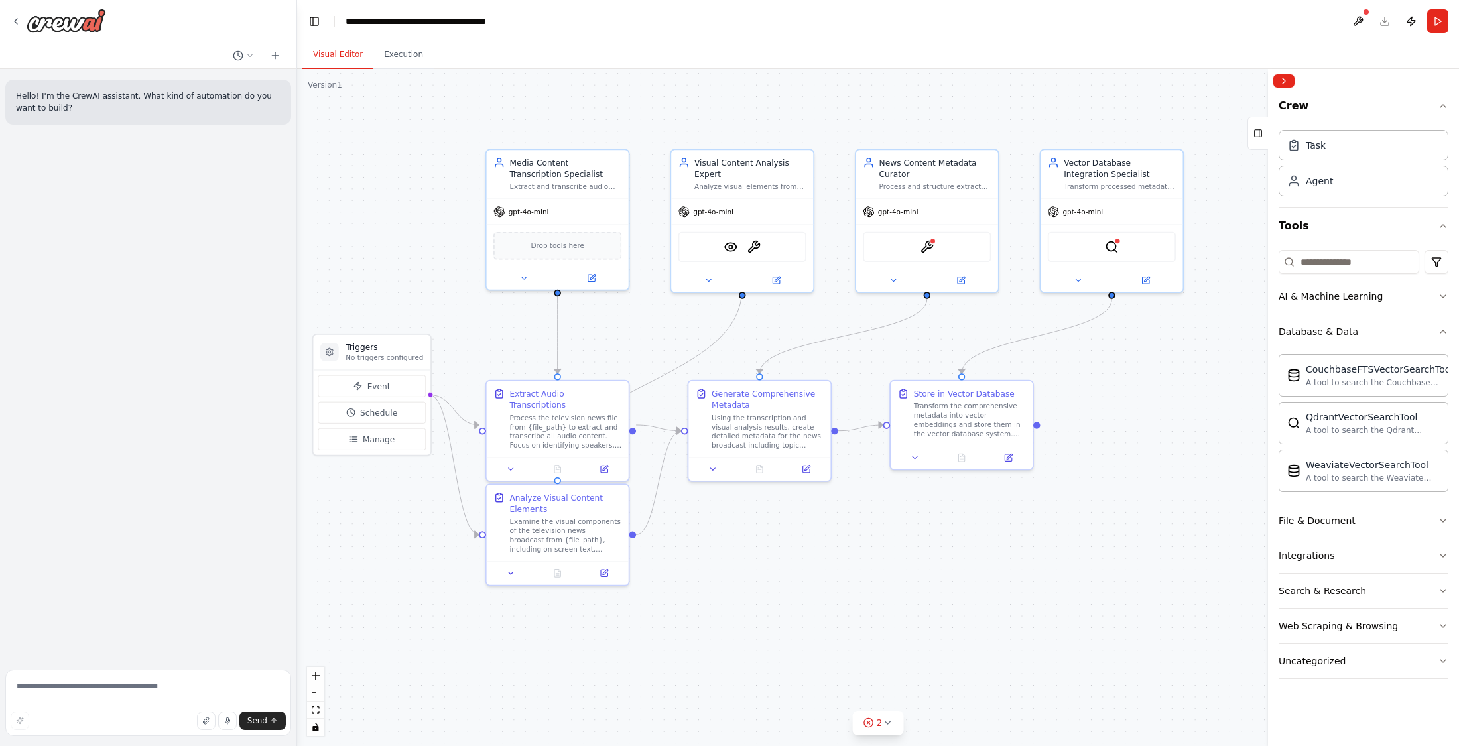
click at [1122, 331] on button "Database & Data" at bounding box center [1363, 331] width 170 height 34
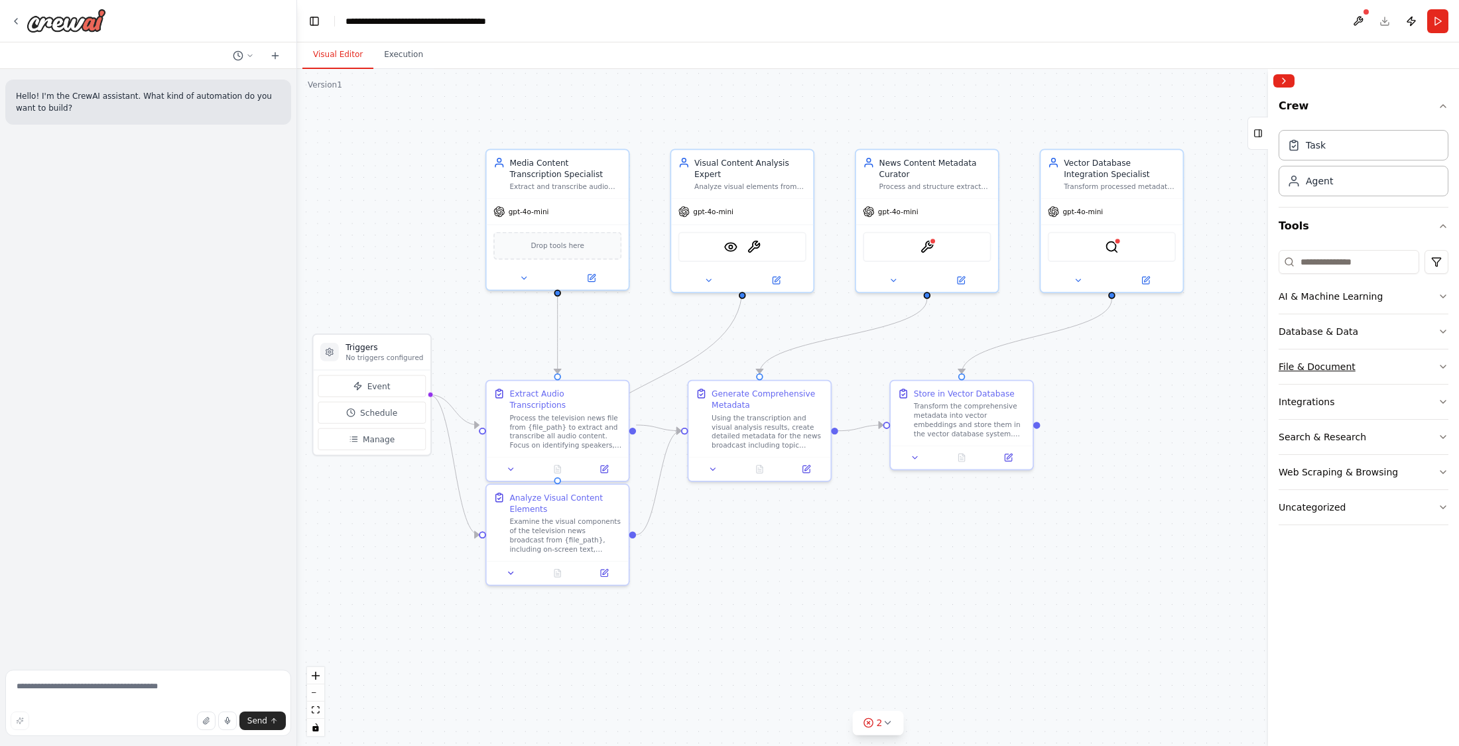
click at [1122, 353] on button "File & Document" at bounding box center [1363, 366] width 170 height 34
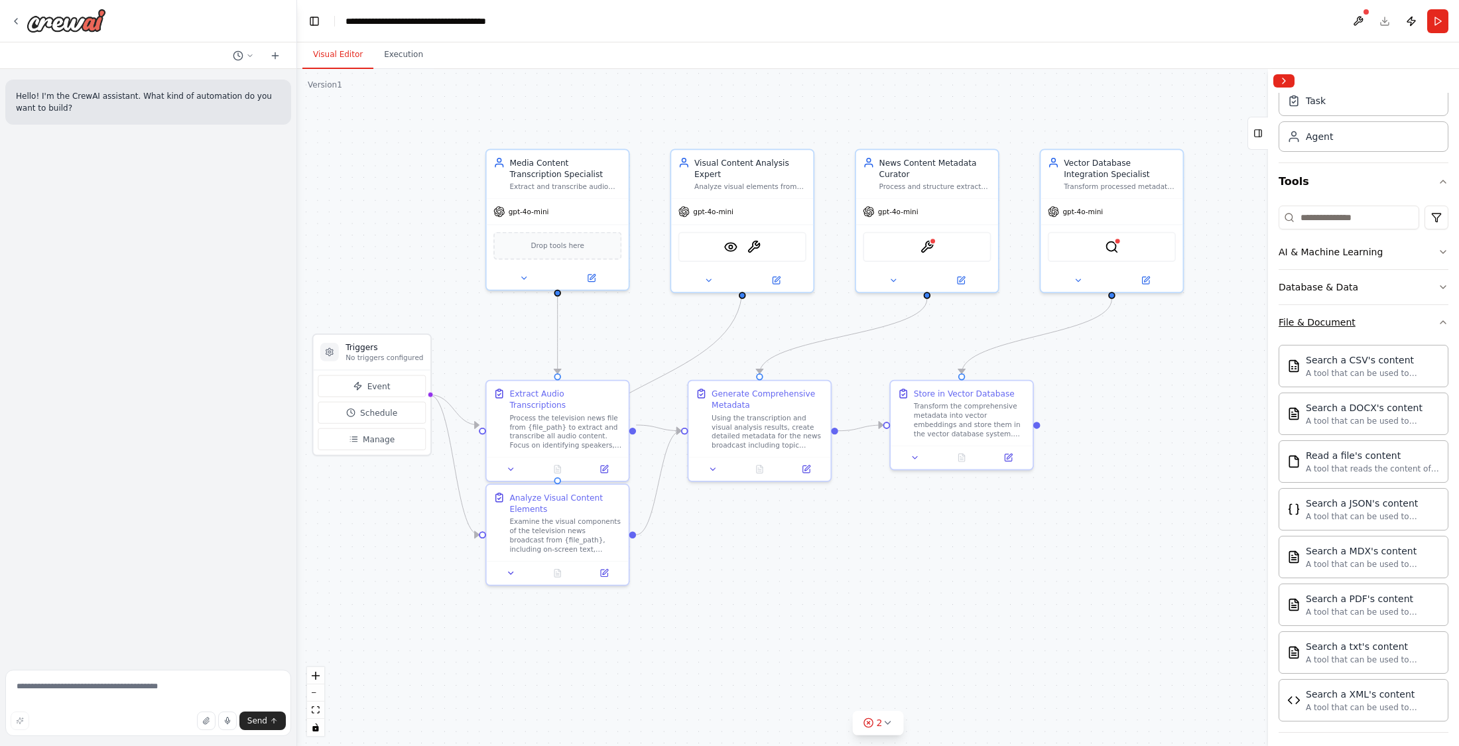
scroll to position [66, 0]
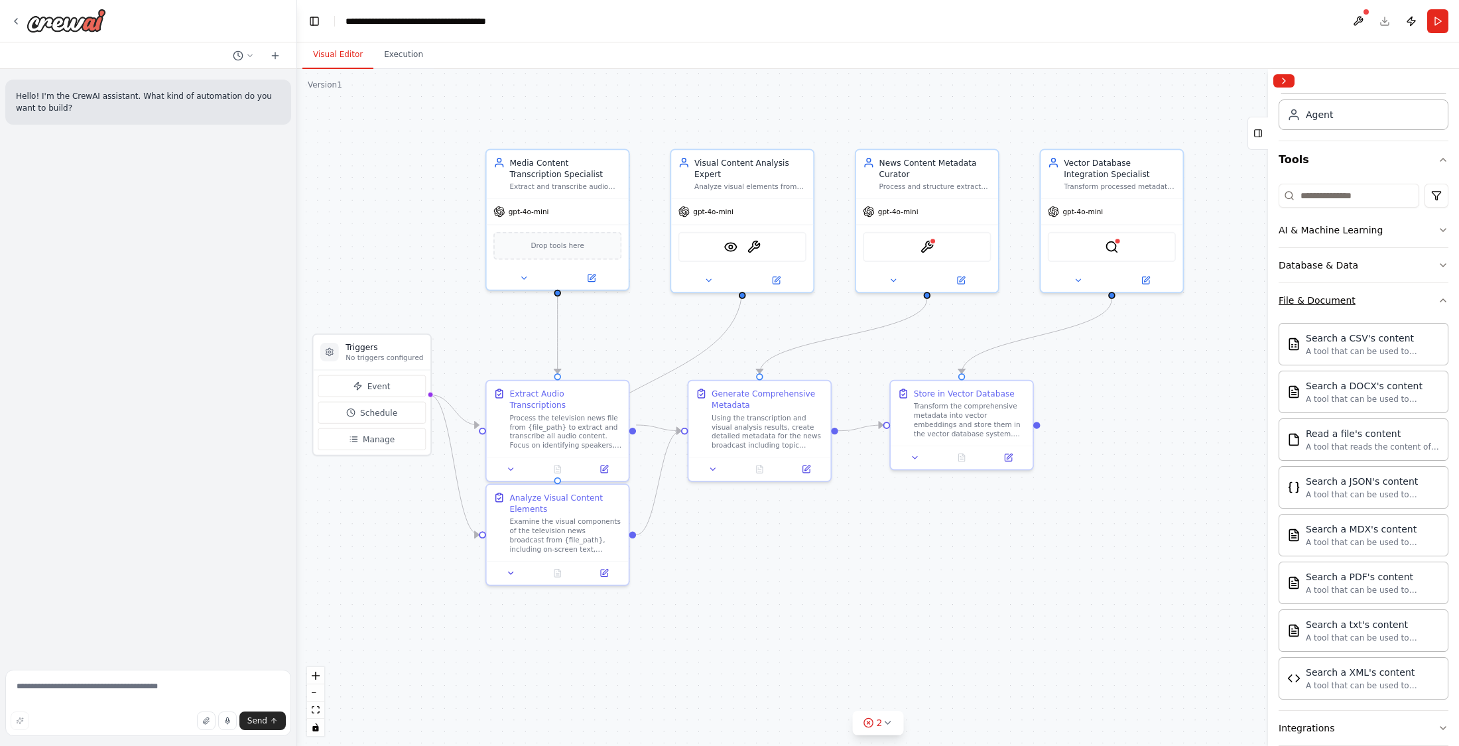
click at [1122, 295] on button "File & Document" at bounding box center [1363, 300] width 170 height 34
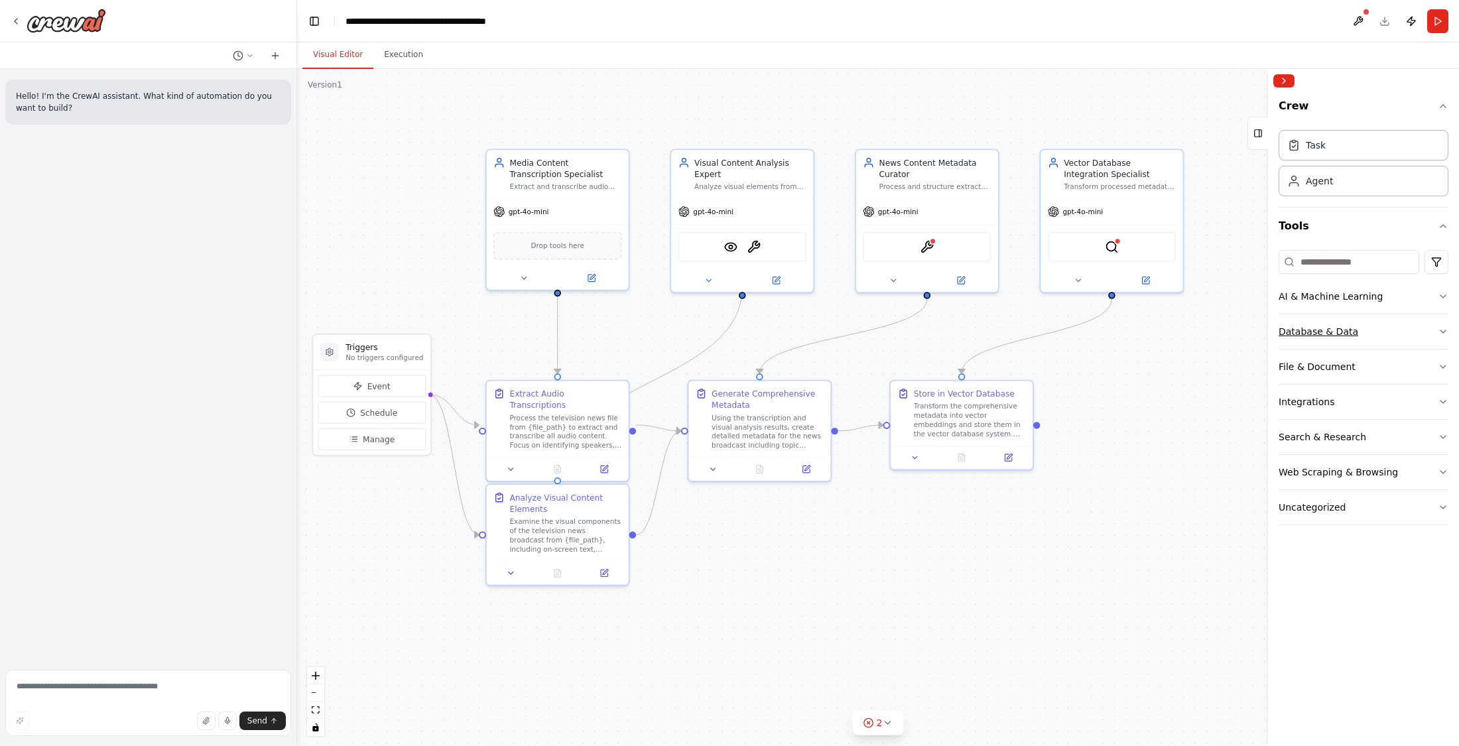
click at [1122, 328] on button "Database & Data" at bounding box center [1363, 331] width 170 height 34
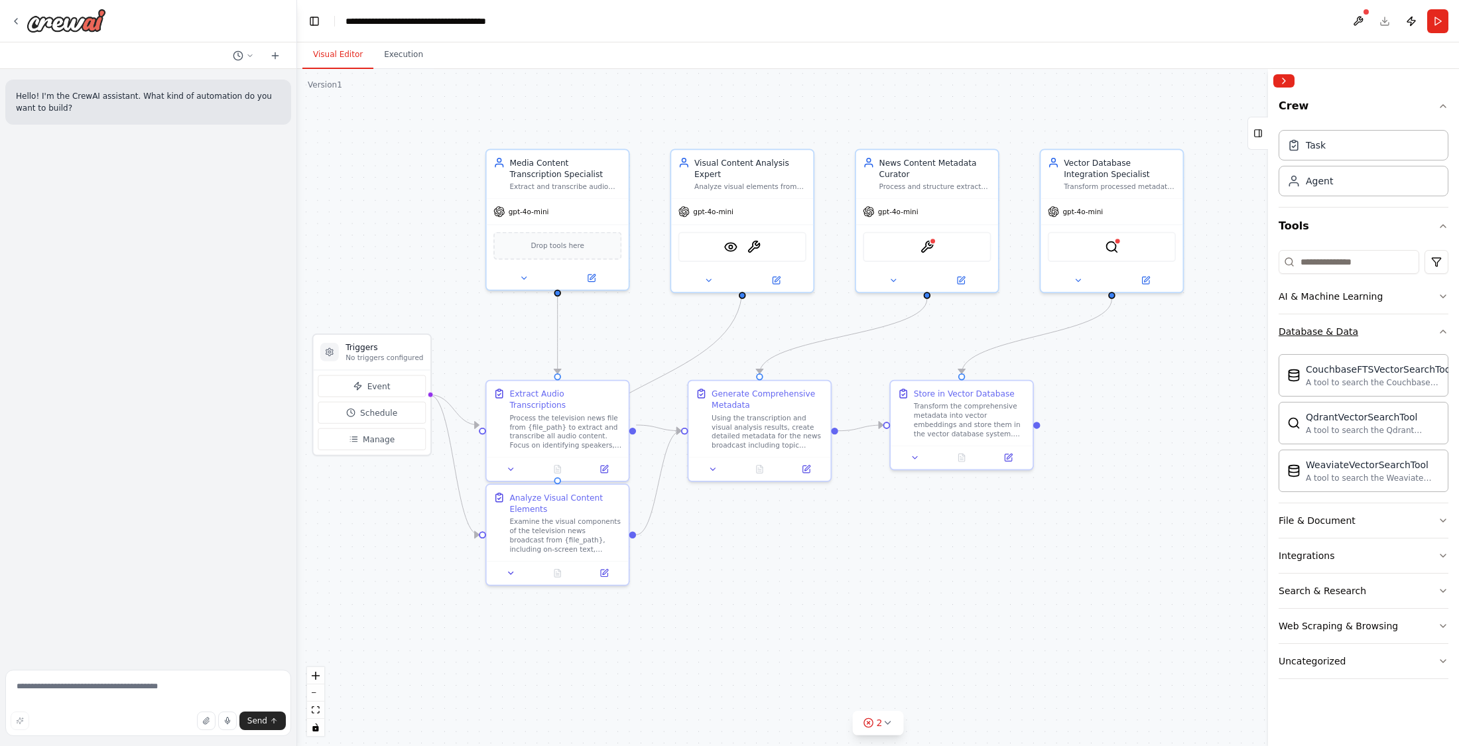
click at [1122, 328] on button "Database & Data" at bounding box center [1363, 331] width 170 height 34
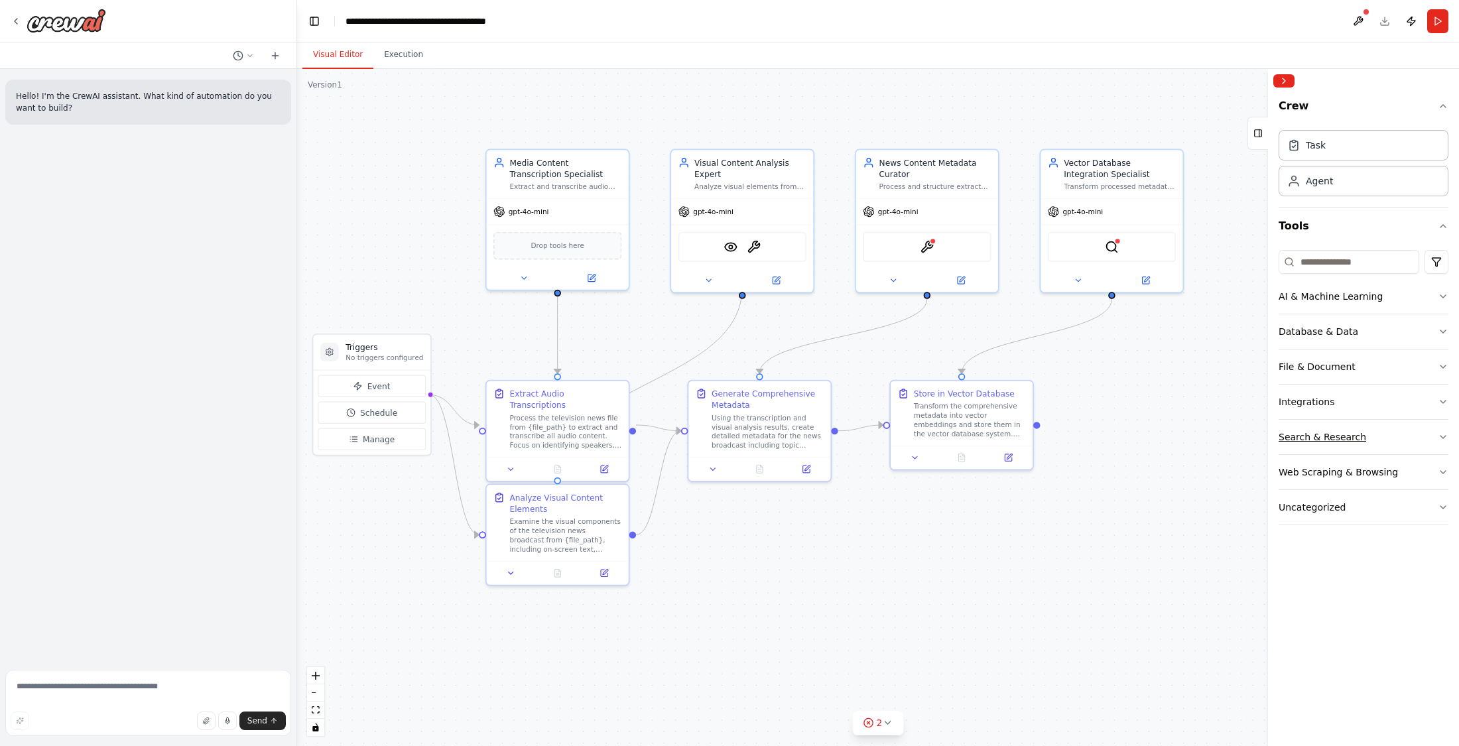
click at [1122, 433] on div "Search & Research" at bounding box center [1322, 436] width 88 height 13
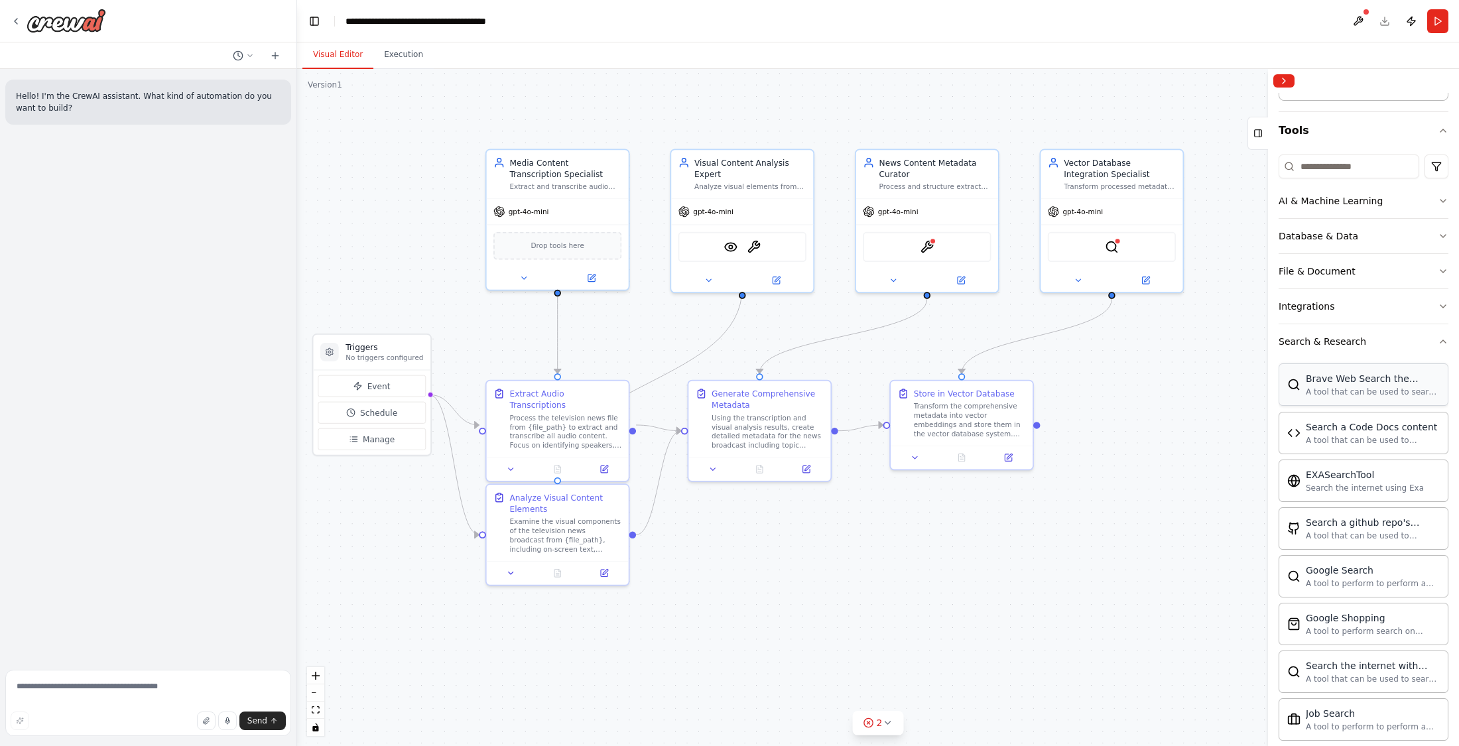
scroll to position [82, 0]
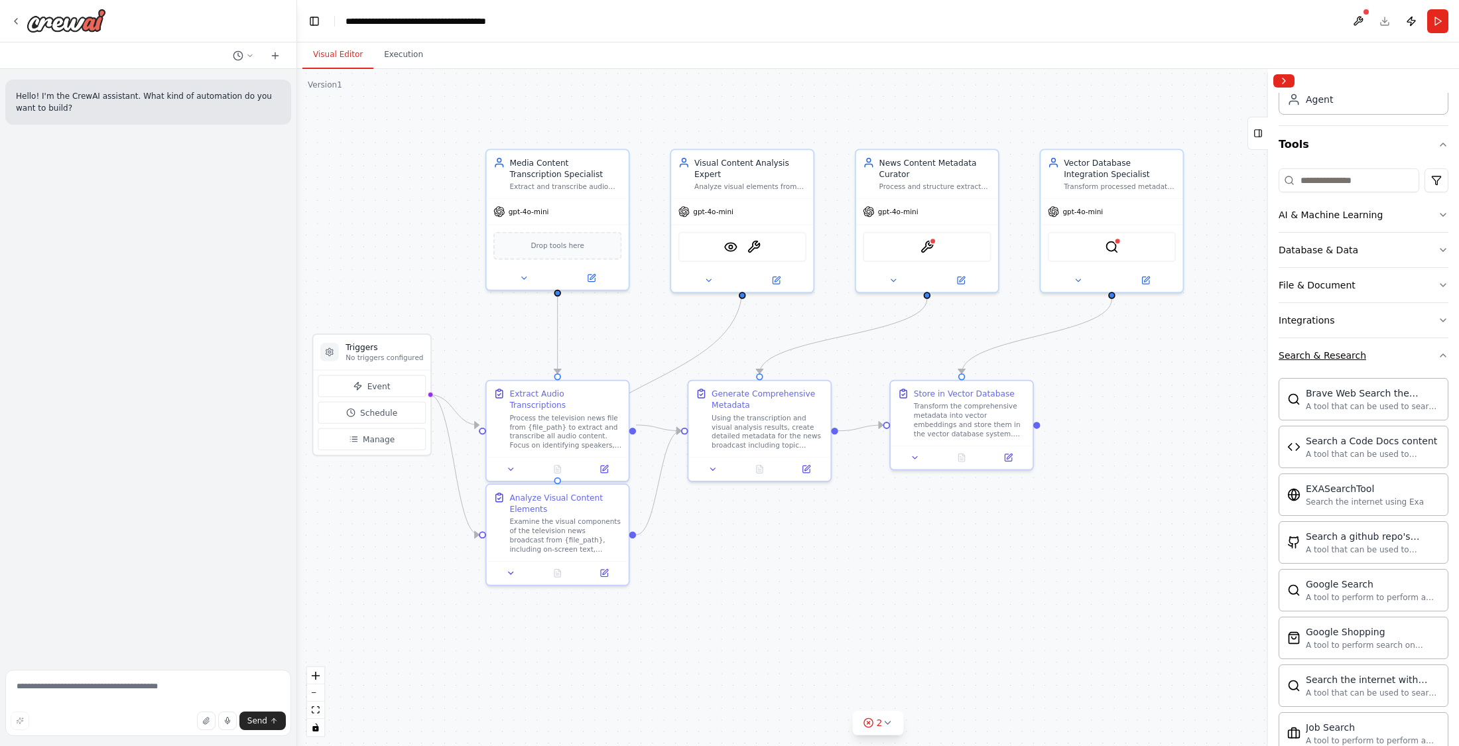
click at [1122, 350] on icon "button" at bounding box center [1443, 355] width 11 height 11
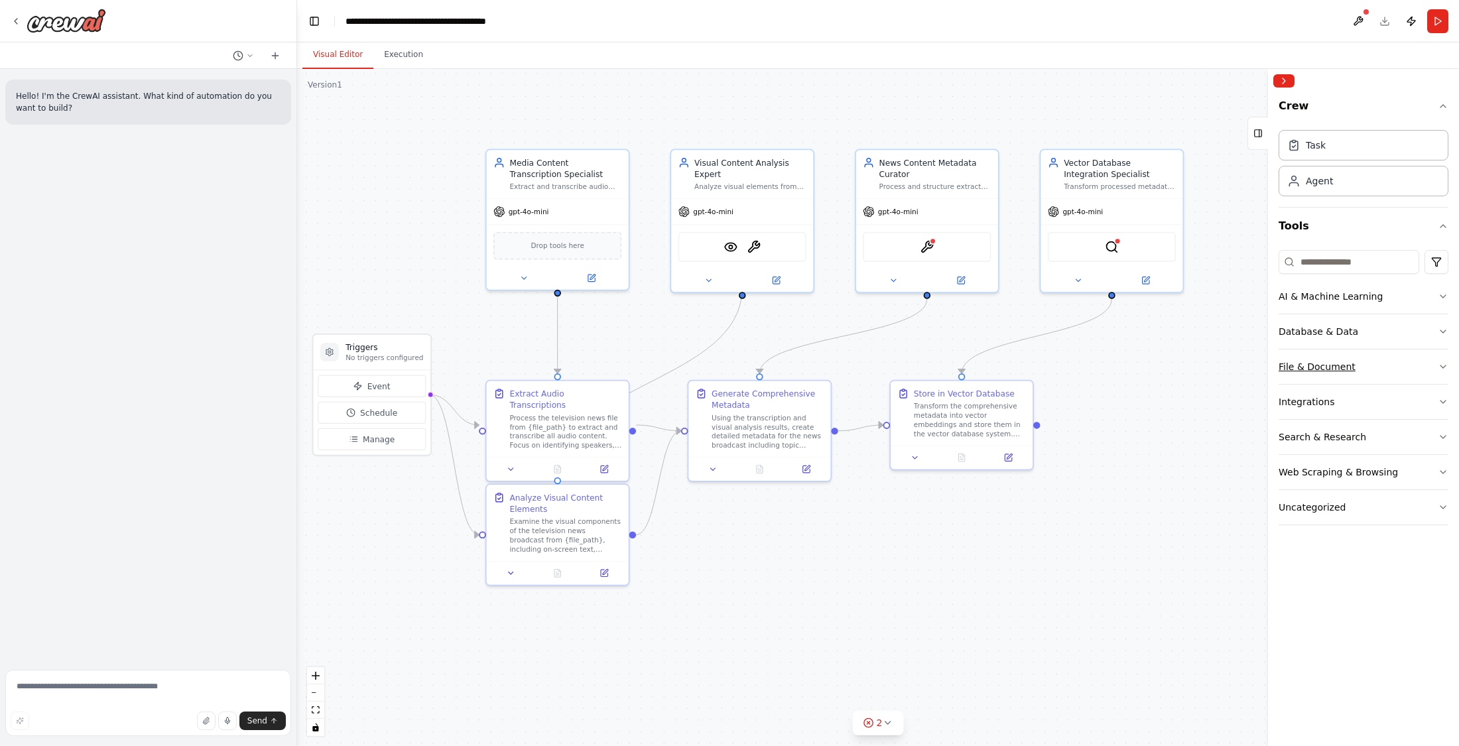
click at [1122, 361] on icon "button" at bounding box center [1443, 366] width 11 height 11
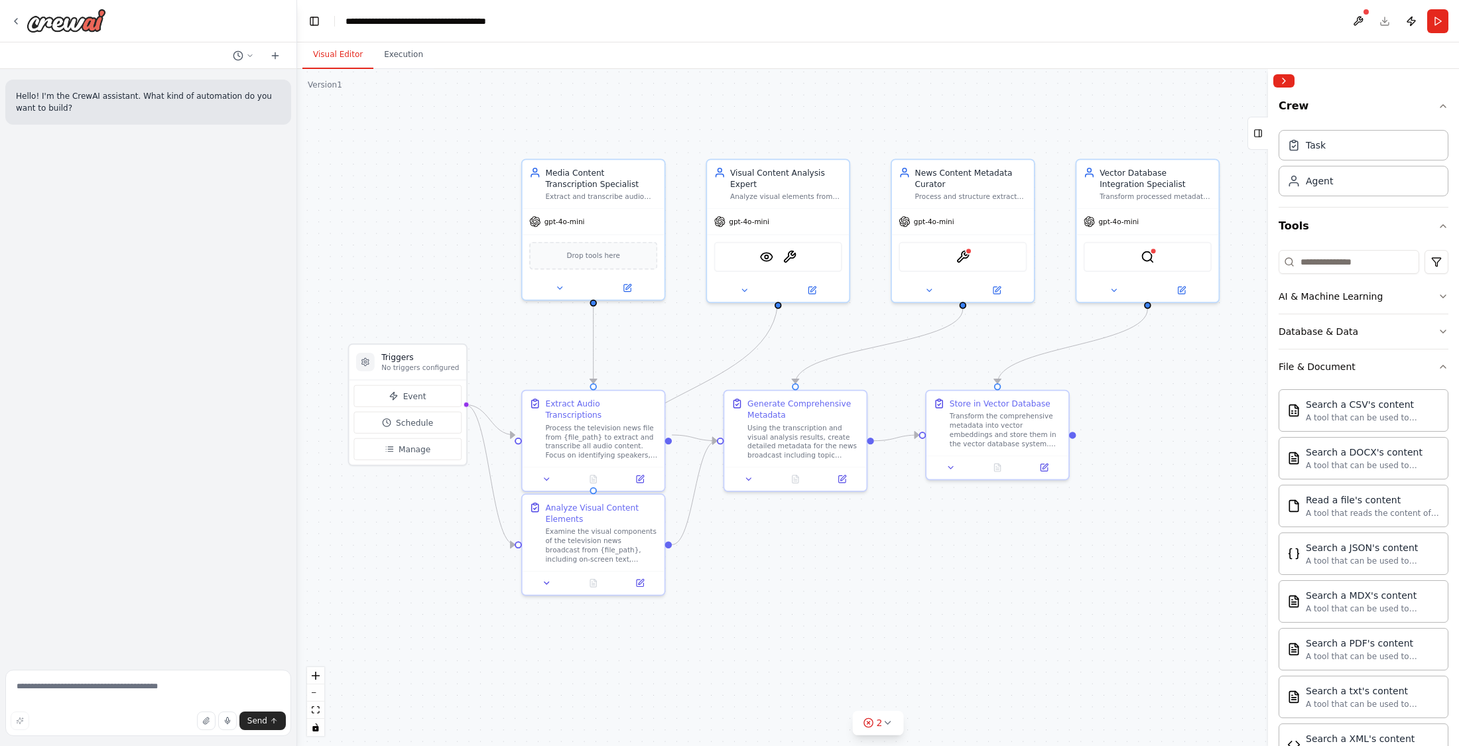
drag, startPoint x: 918, startPoint y: 568, endPoint x: 941, endPoint y: 576, distance: 23.9
click at [941, 576] on div ".deletable-edge-delete-btn { width: 20px; height: 20px; border: 0px solid #ffff…" at bounding box center [878, 407] width 1162 height 677
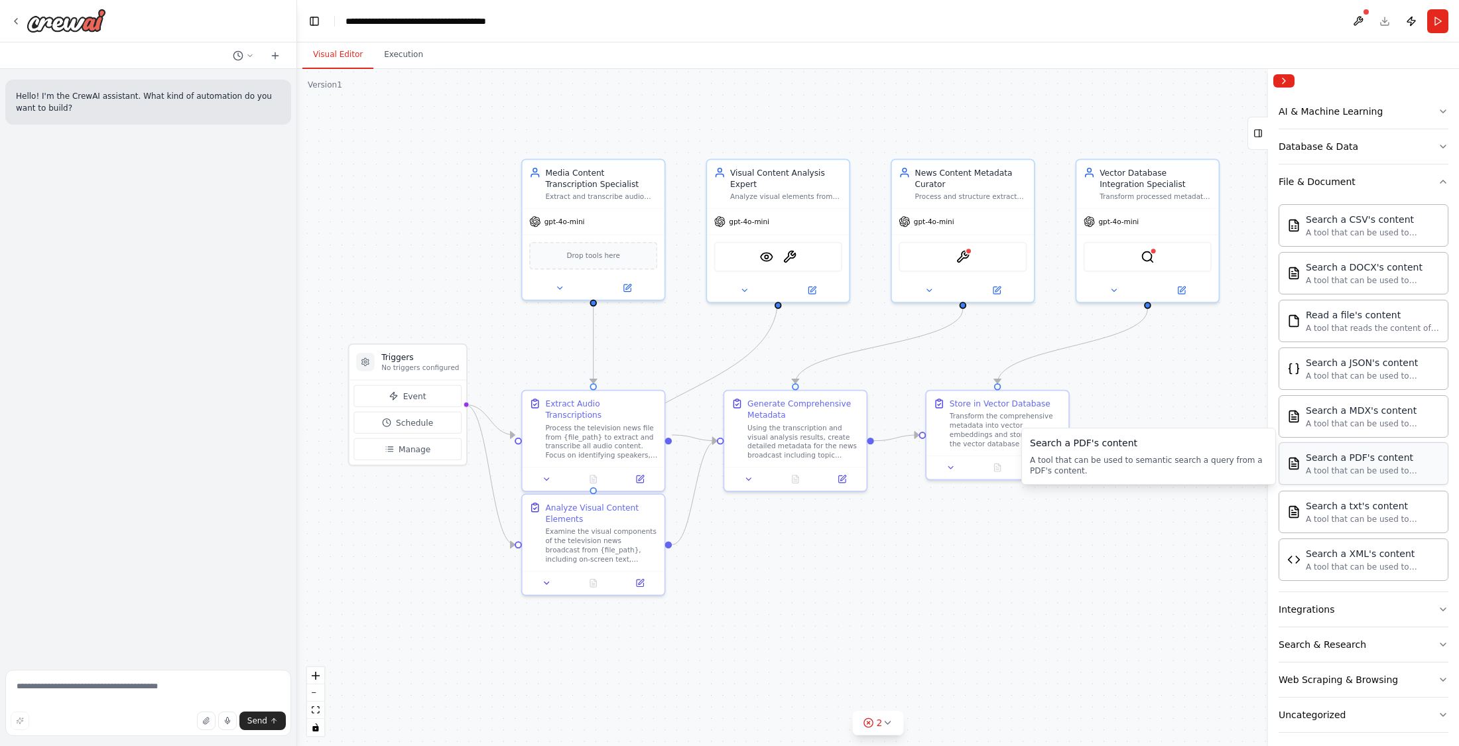
scroll to position [193, 0]
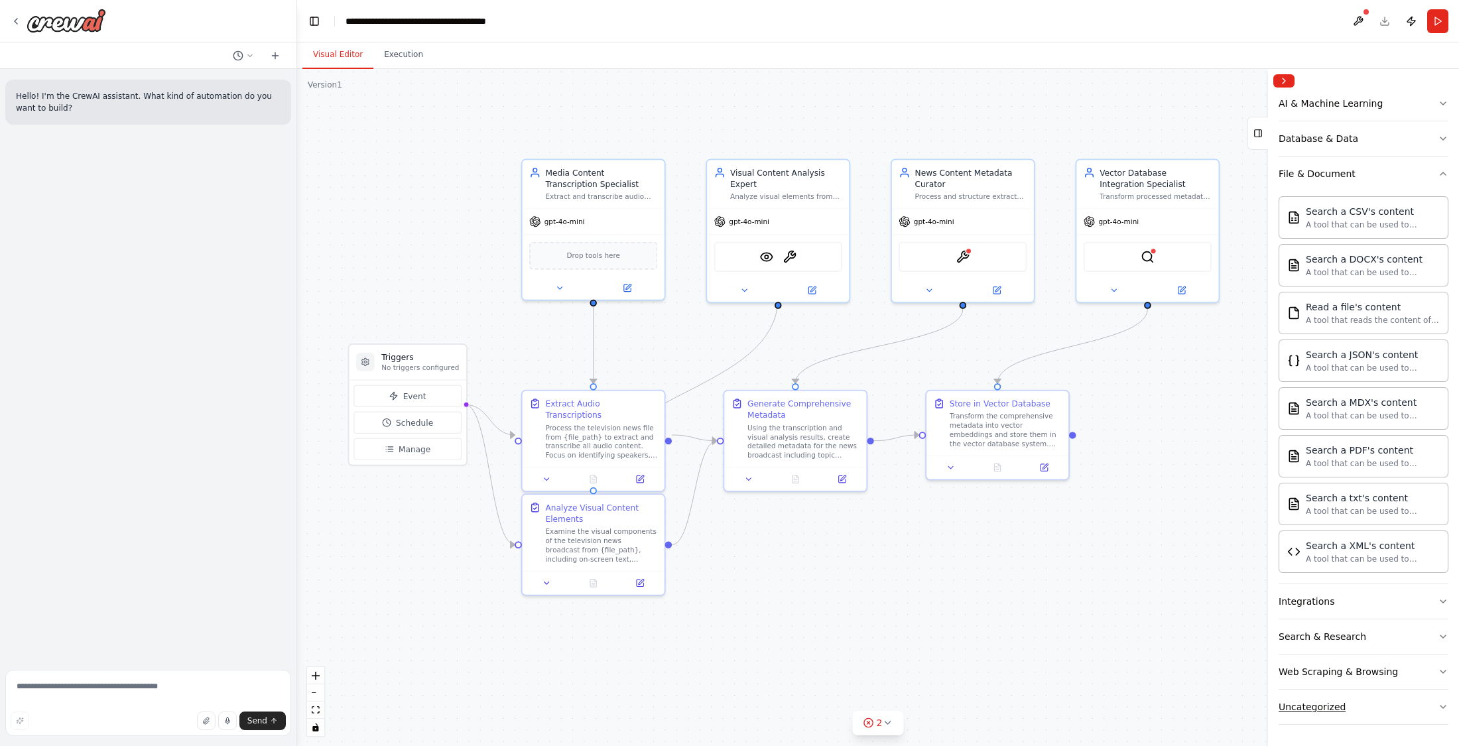
click at [1122, 697] on button "Uncategorized" at bounding box center [1363, 707] width 170 height 34
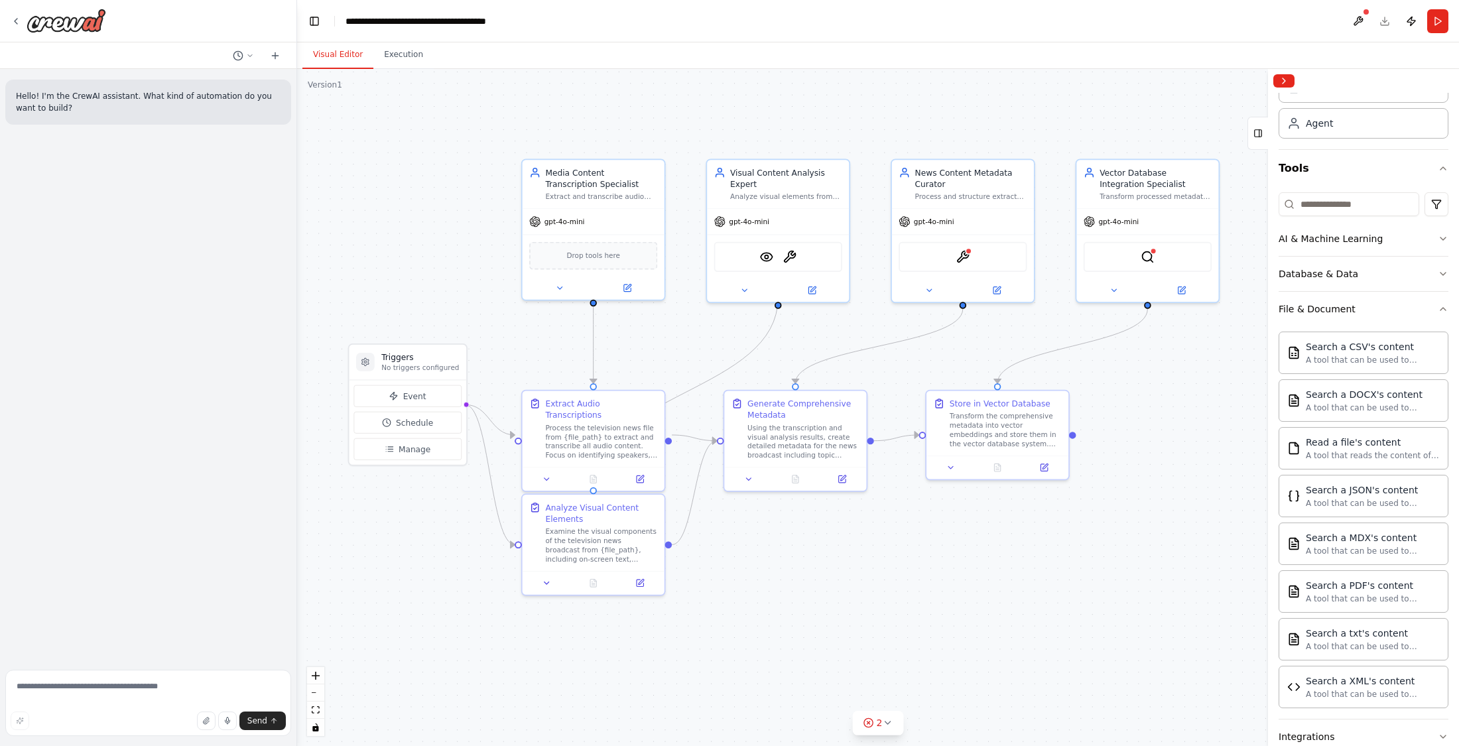
scroll to position [0, 0]
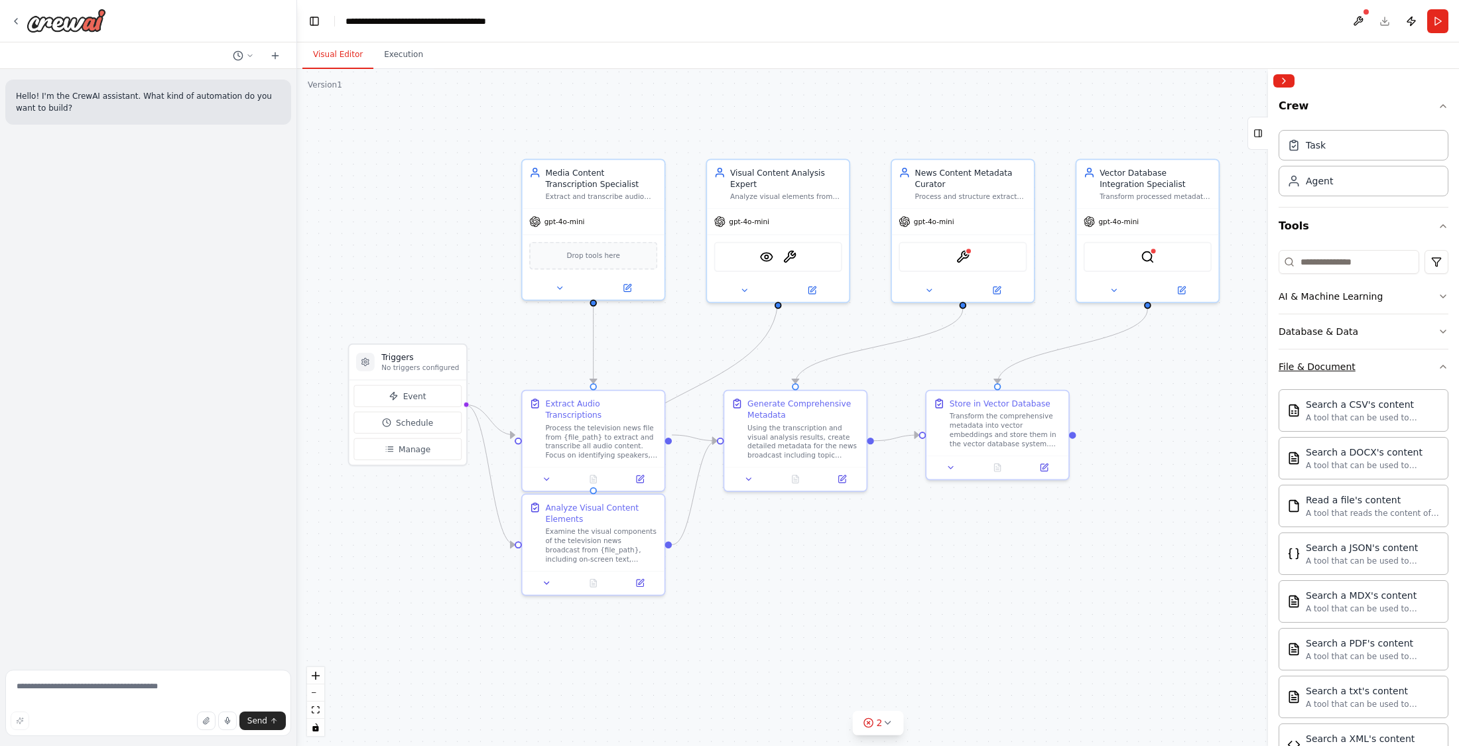
click at [1122, 364] on button "File & Document" at bounding box center [1363, 366] width 170 height 34
click at [1122, 502] on div "Uncategorized" at bounding box center [1311, 507] width 67 height 13
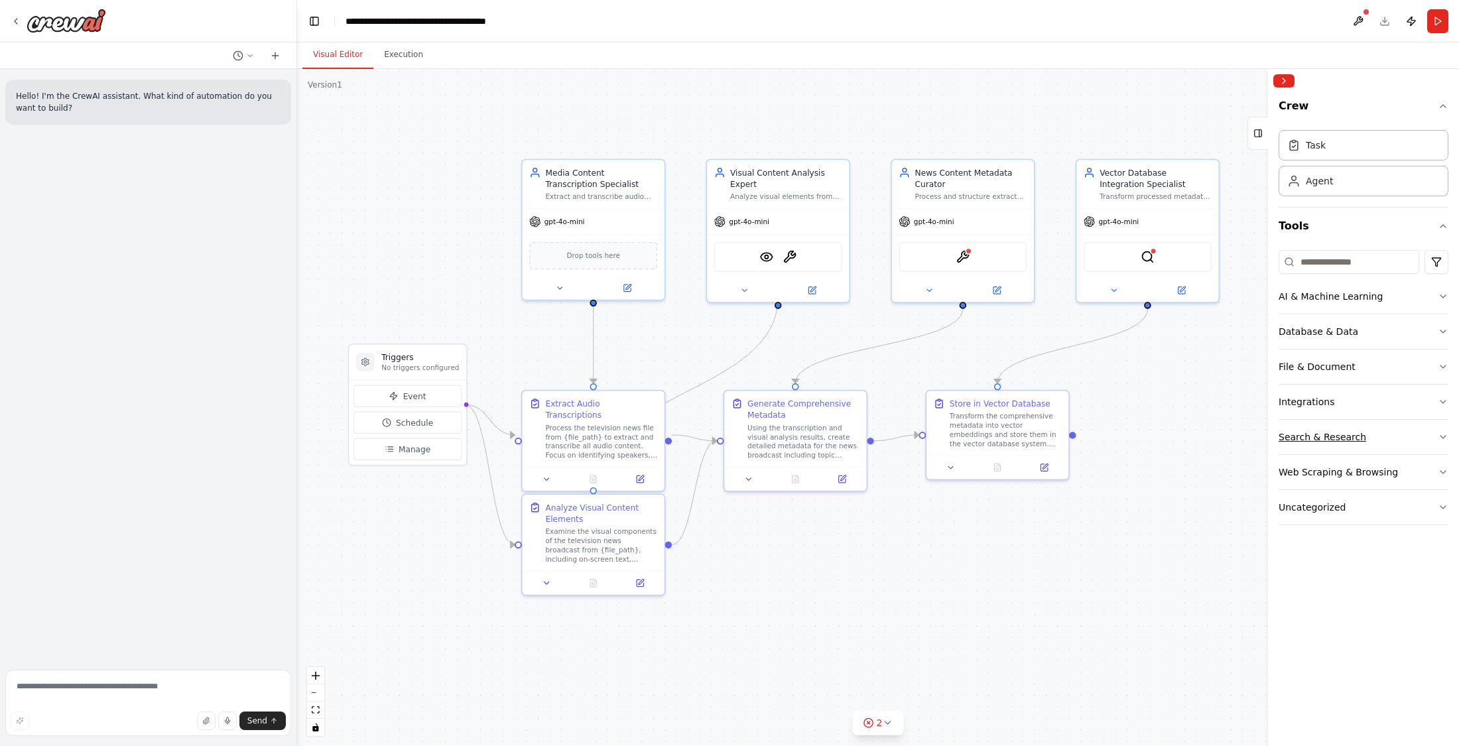
click at [1122, 441] on div "Search & Research" at bounding box center [1322, 436] width 88 height 13
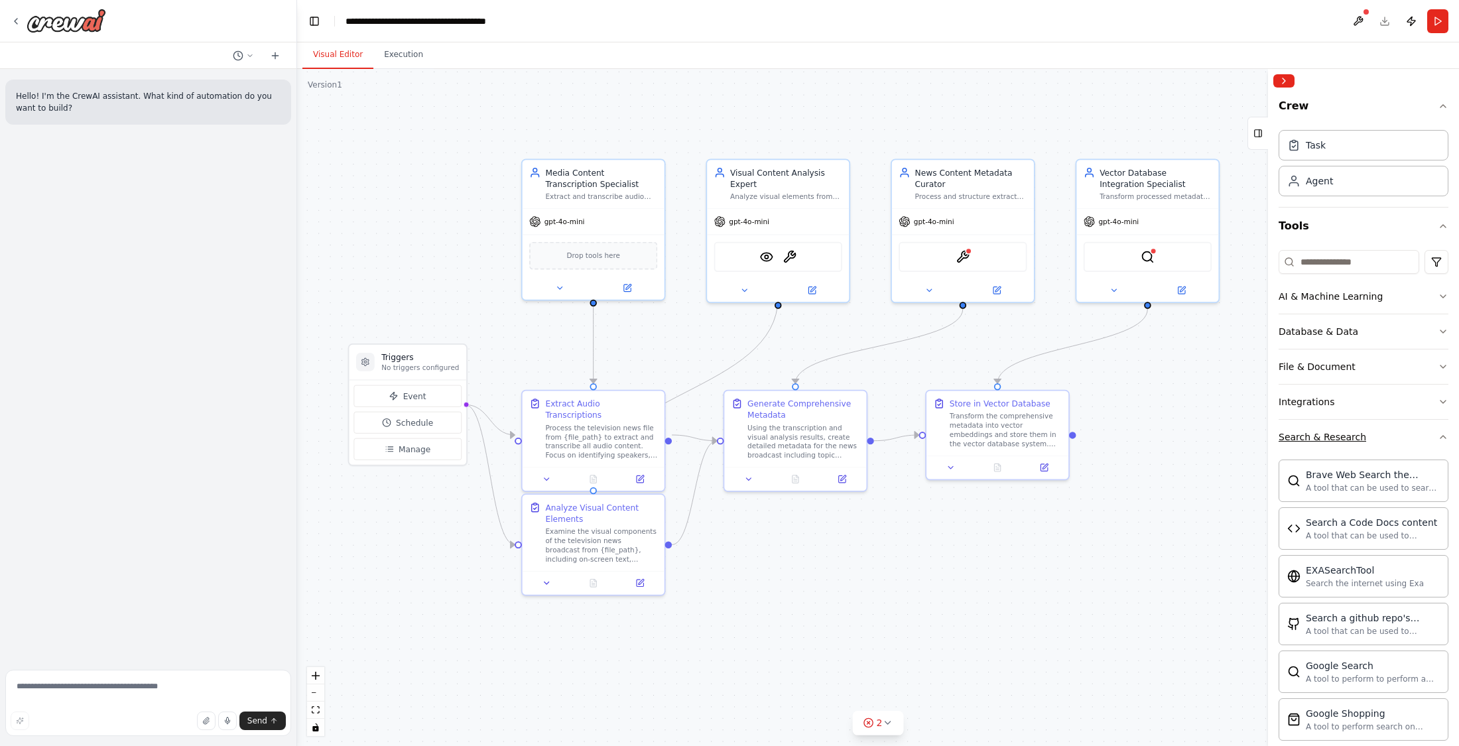
click at [1122, 426] on button "Search & Research" at bounding box center [1363, 437] width 170 height 34
click at [1122, 395] on button "Integrations" at bounding box center [1363, 402] width 170 height 34
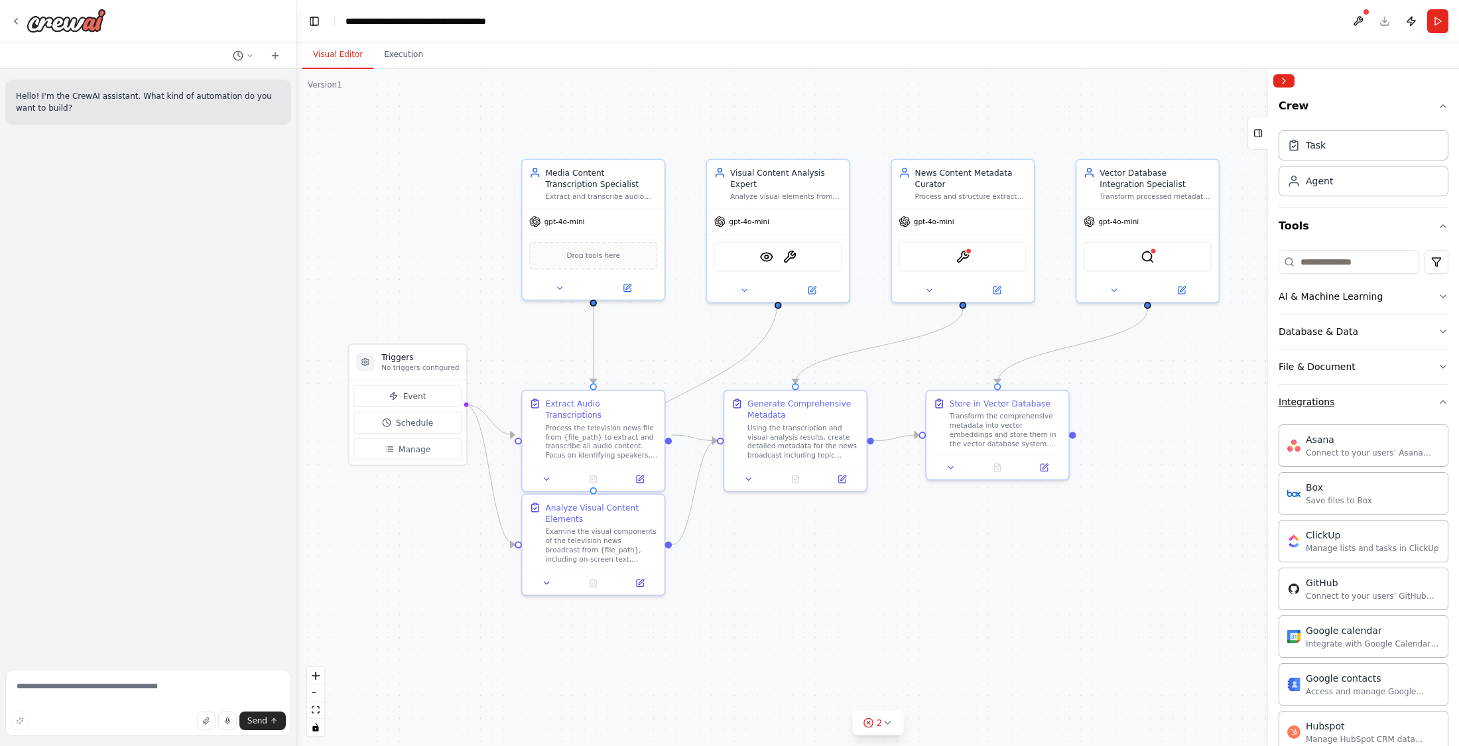
click at [1122, 397] on button "Integrations" at bounding box center [1363, 402] width 170 height 34
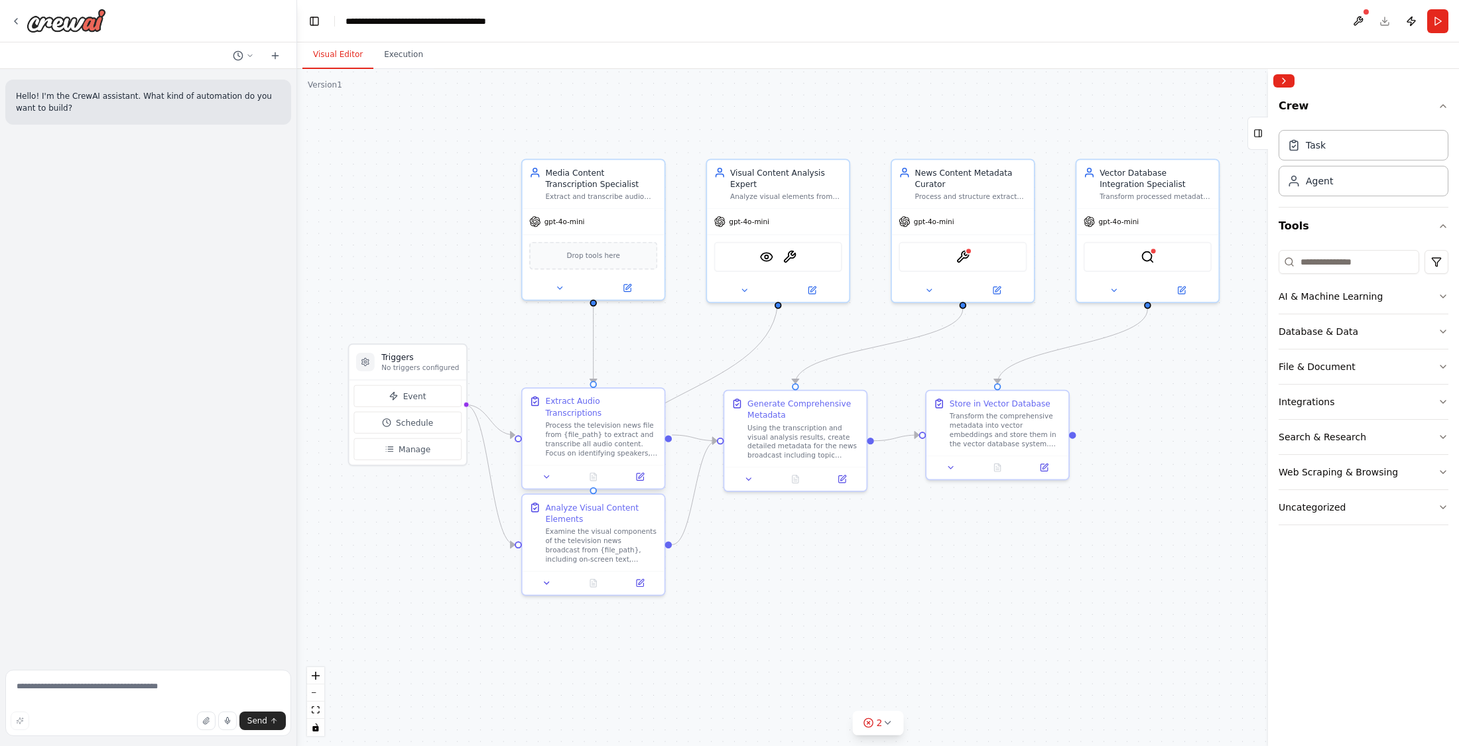
click at [615, 421] on div "Process the television news file from {file_path} to extract and transcribe all…" at bounding box center [601, 439] width 112 height 37
click at [615, 404] on div "Extract Audio Transcriptions" at bounding box center [601, 406] width 112 height 23
click at [646, 473] on div at bounding box center [593, 477] width 142 height 24
click at [644, 472] on icon at bounding box center [639, 476] width 9 height 9
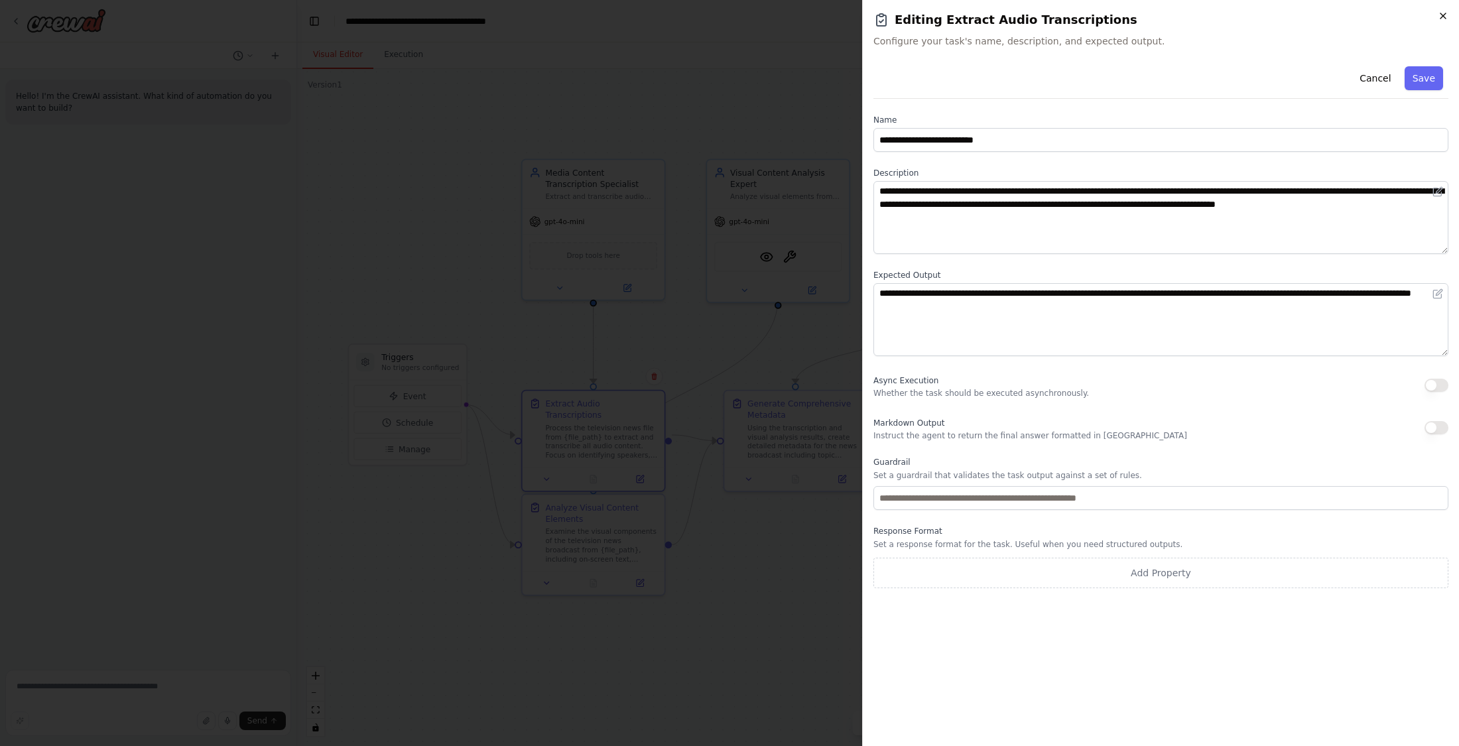
click at [1122, 19] on icon "button" at bounding box center [1443, 16] width 11 height 11
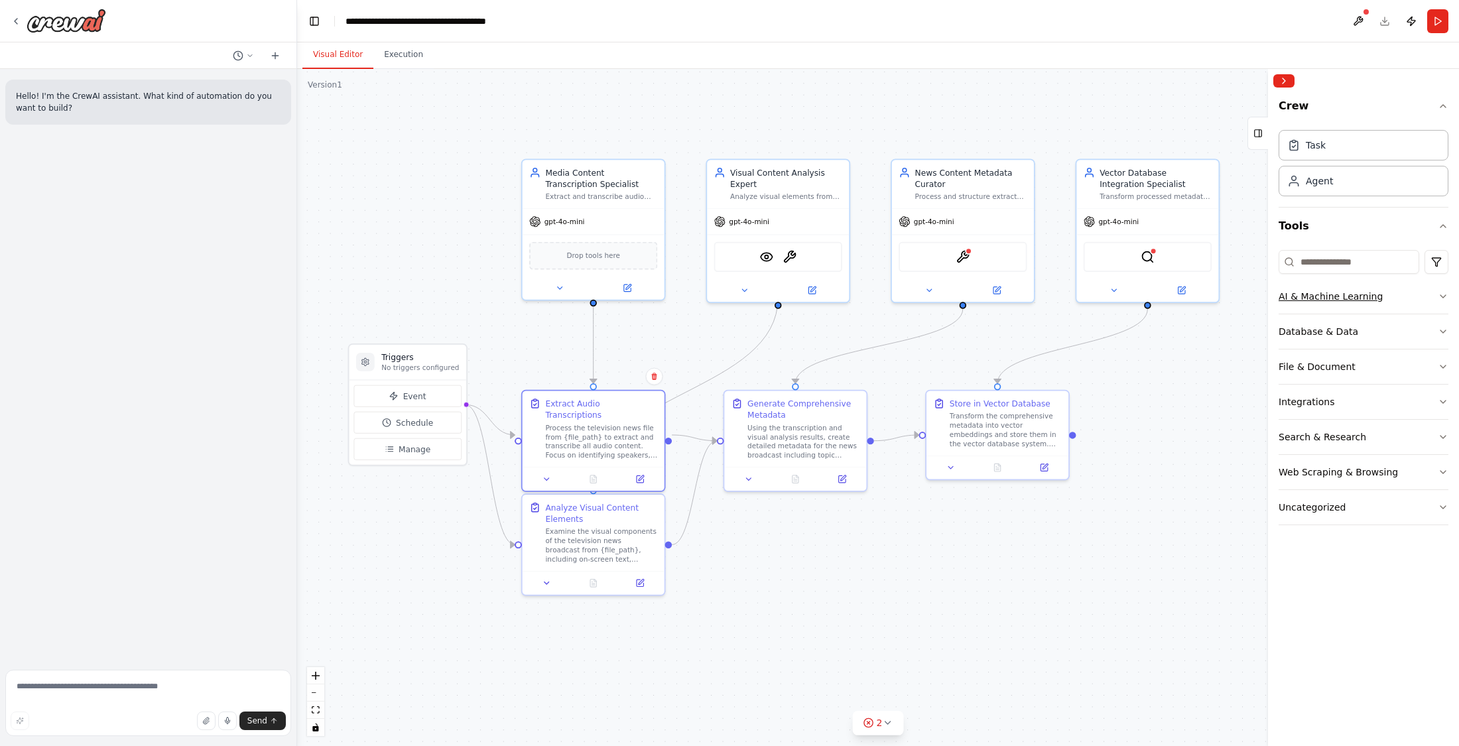
click at [1122, 304] on button "AI & Machine Learning" at bounding box center [1363, 296] width 170 height 34
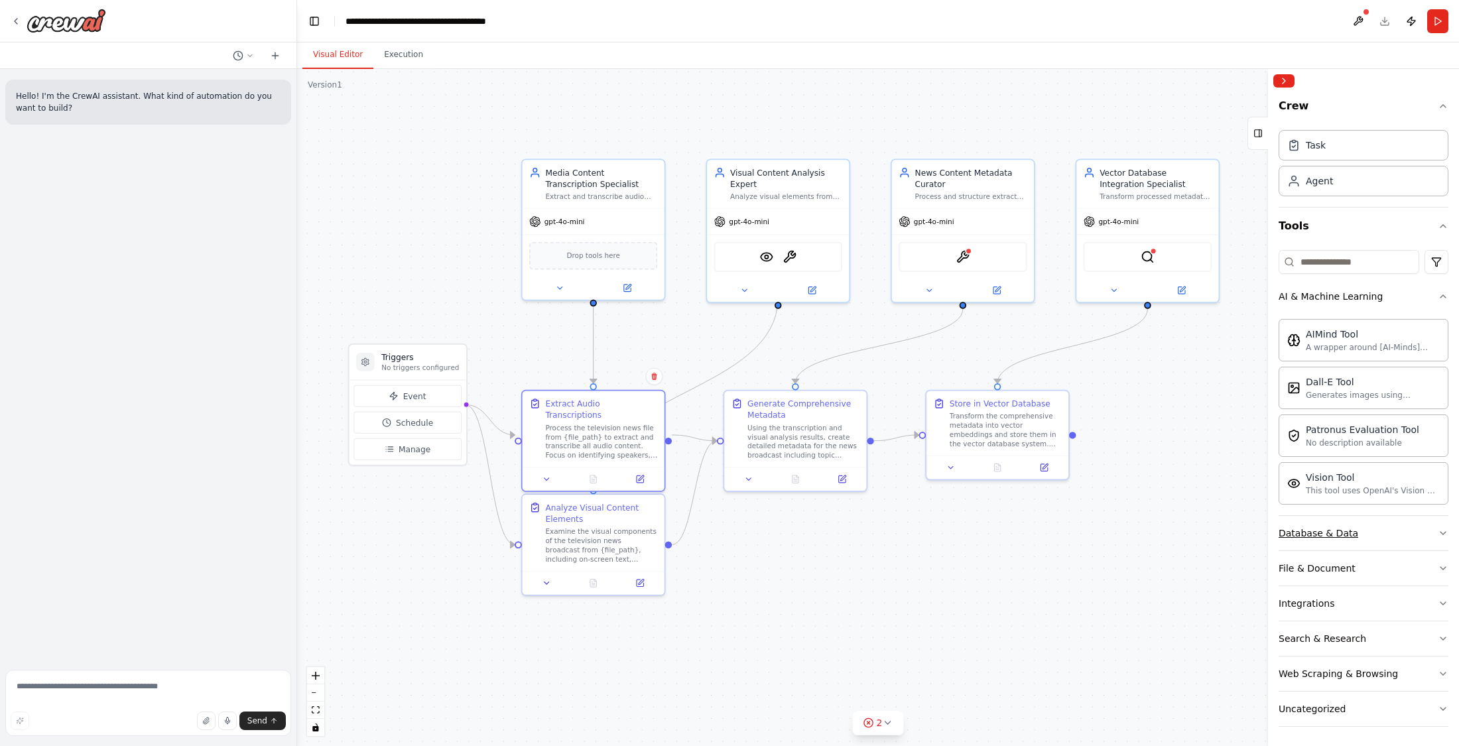
click at [1122, 538] on button "Database & Data" at bounding box center [1363, 533] width 170 height 34
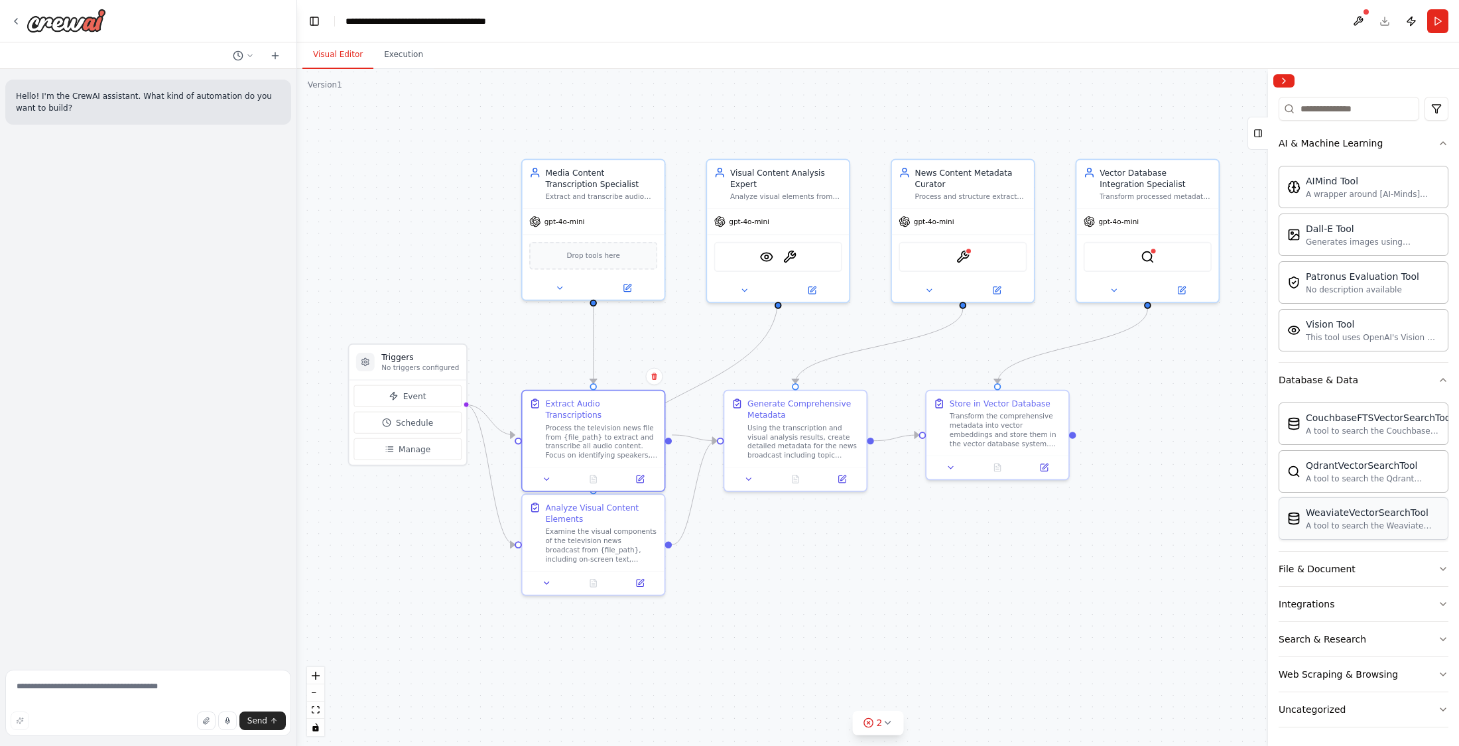
scroll to position [156, 0]
click at [1122, 564] on button "File & Document" at bounding box center [1363, 566] width 170 height 34
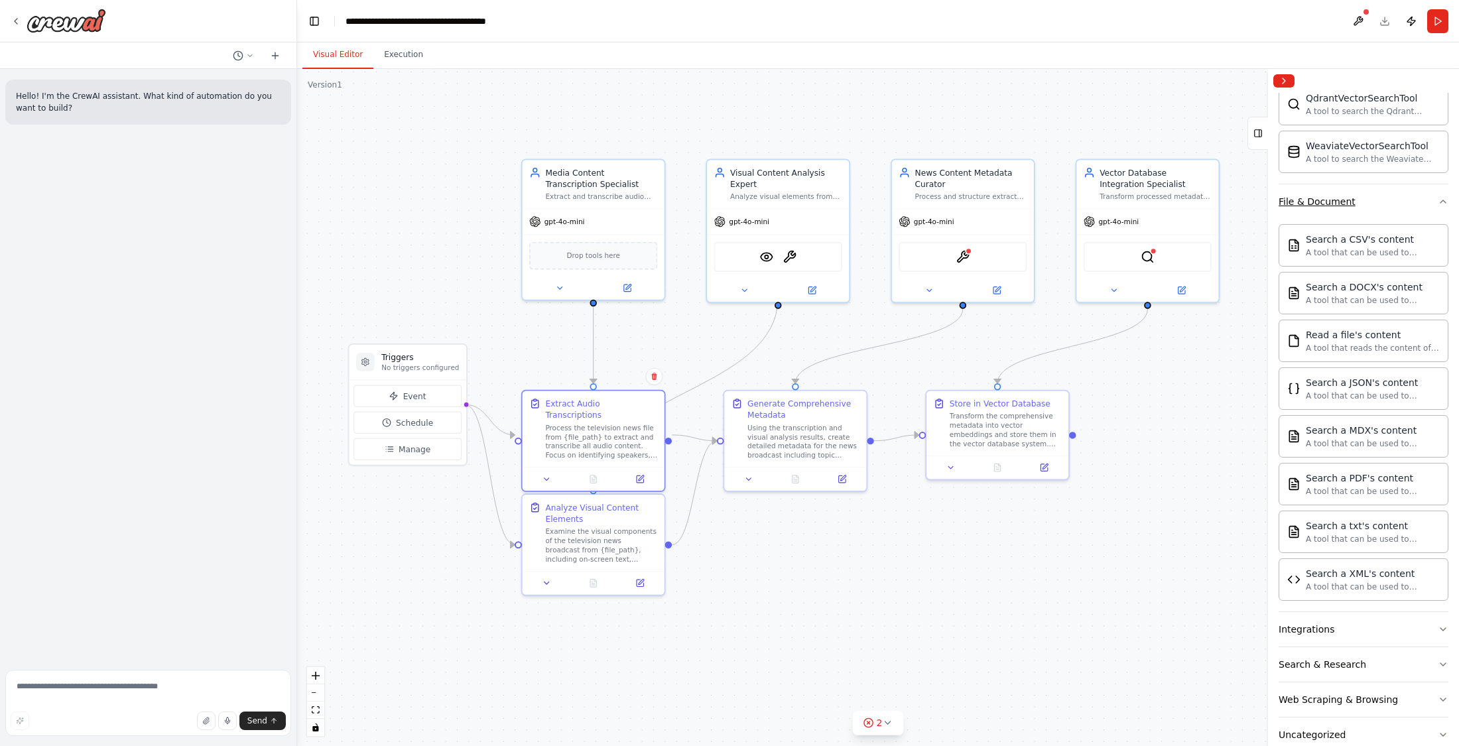
scroll to position [548, 0]
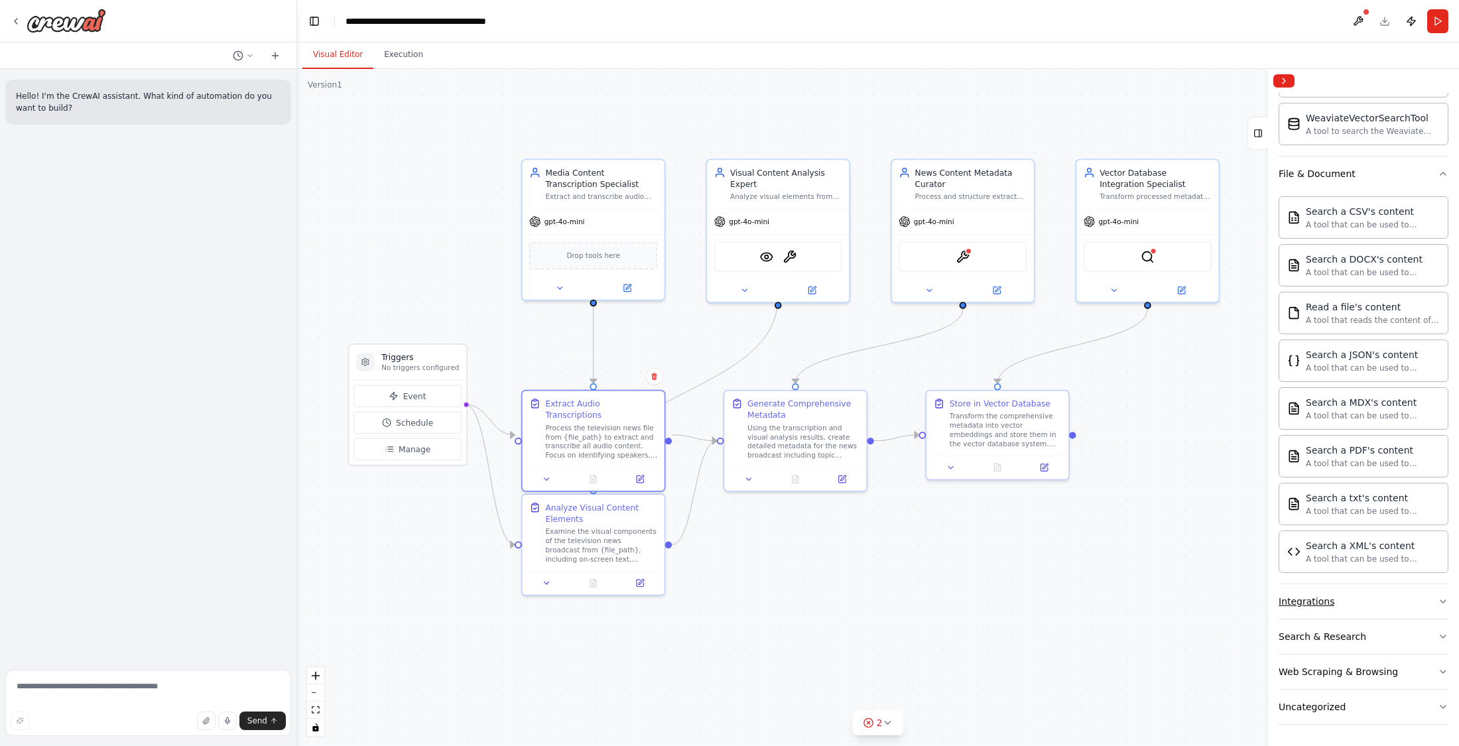
click at [1122, 611] on button "Integrations" at bounding box center [1363, 601] width 170 height 34
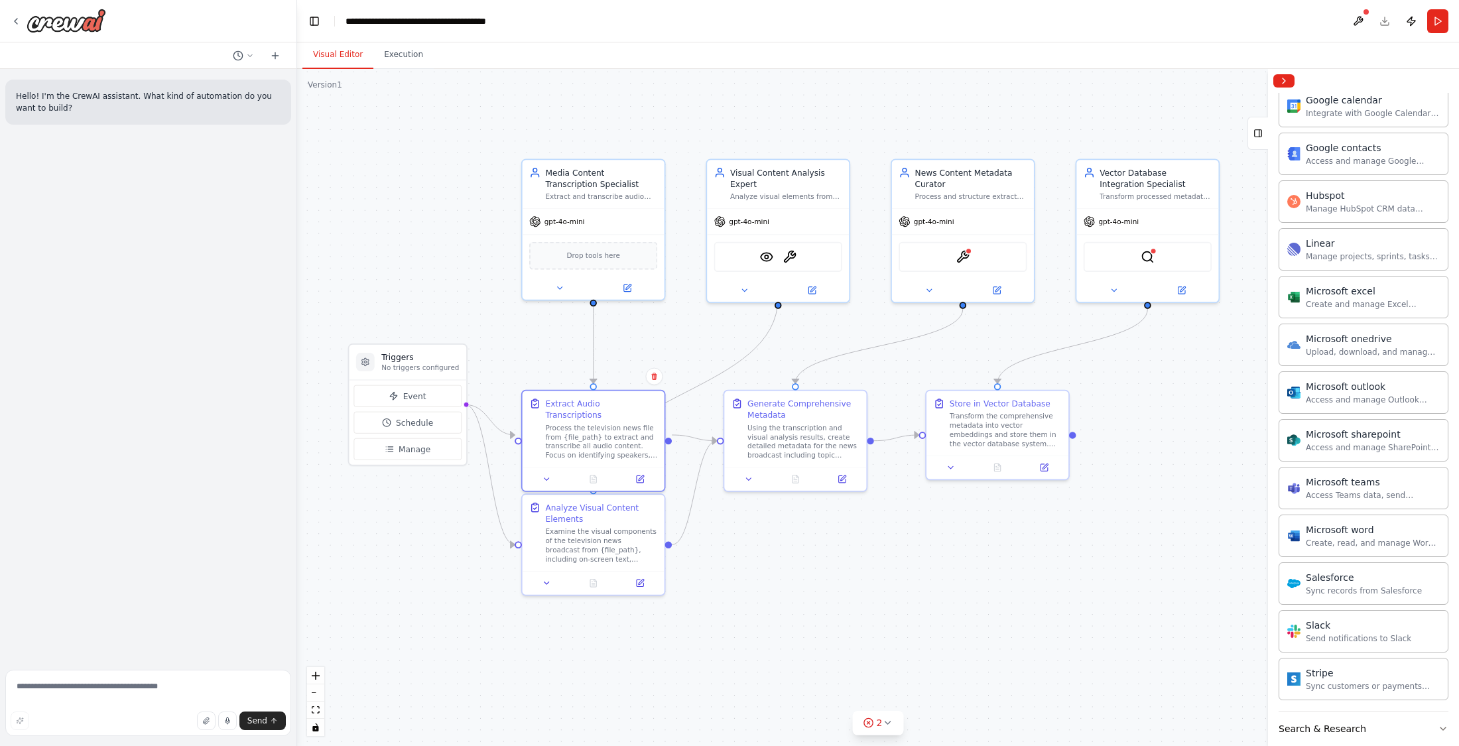
scroll to position [1371, 0]
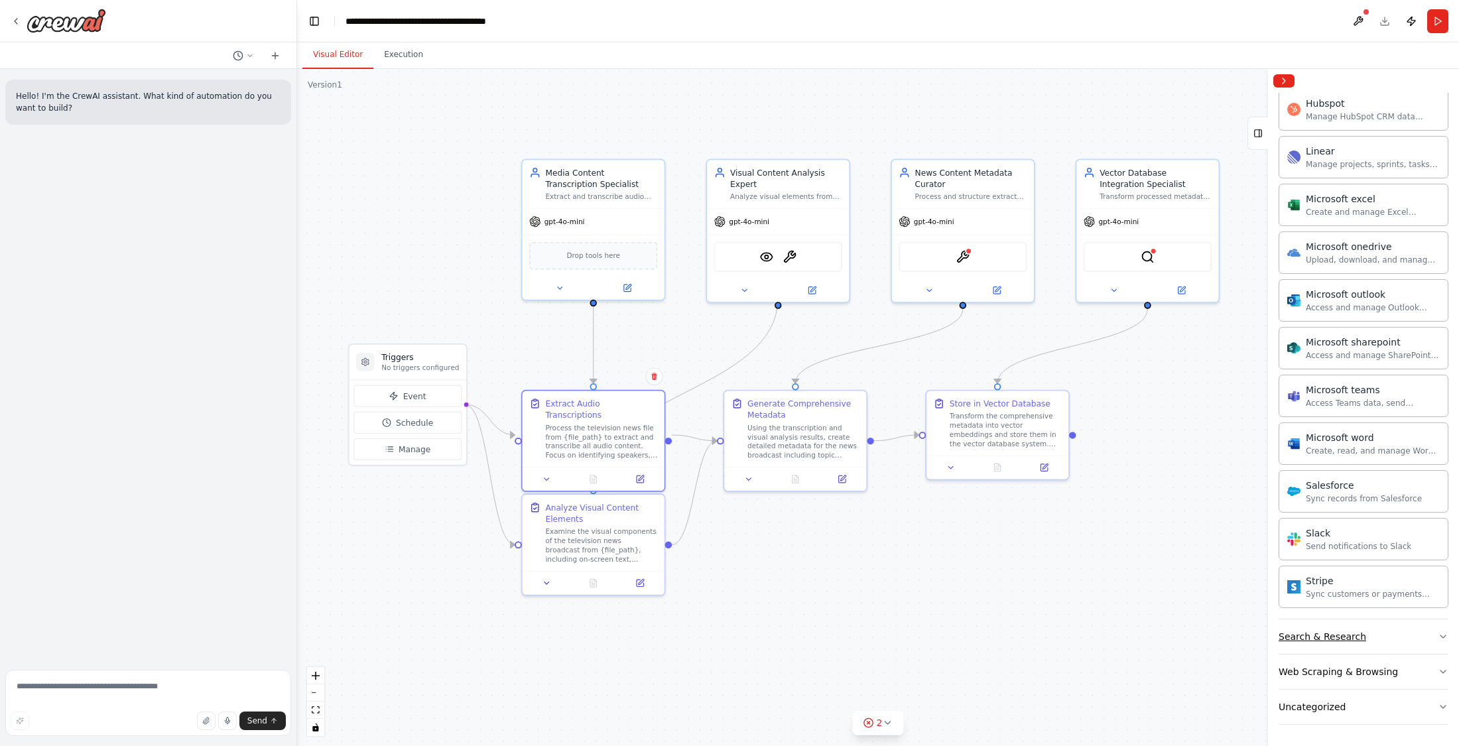
click at [1122, 633] on button "Search & Research" at bounding box center [1363, 636] width 170 height 34
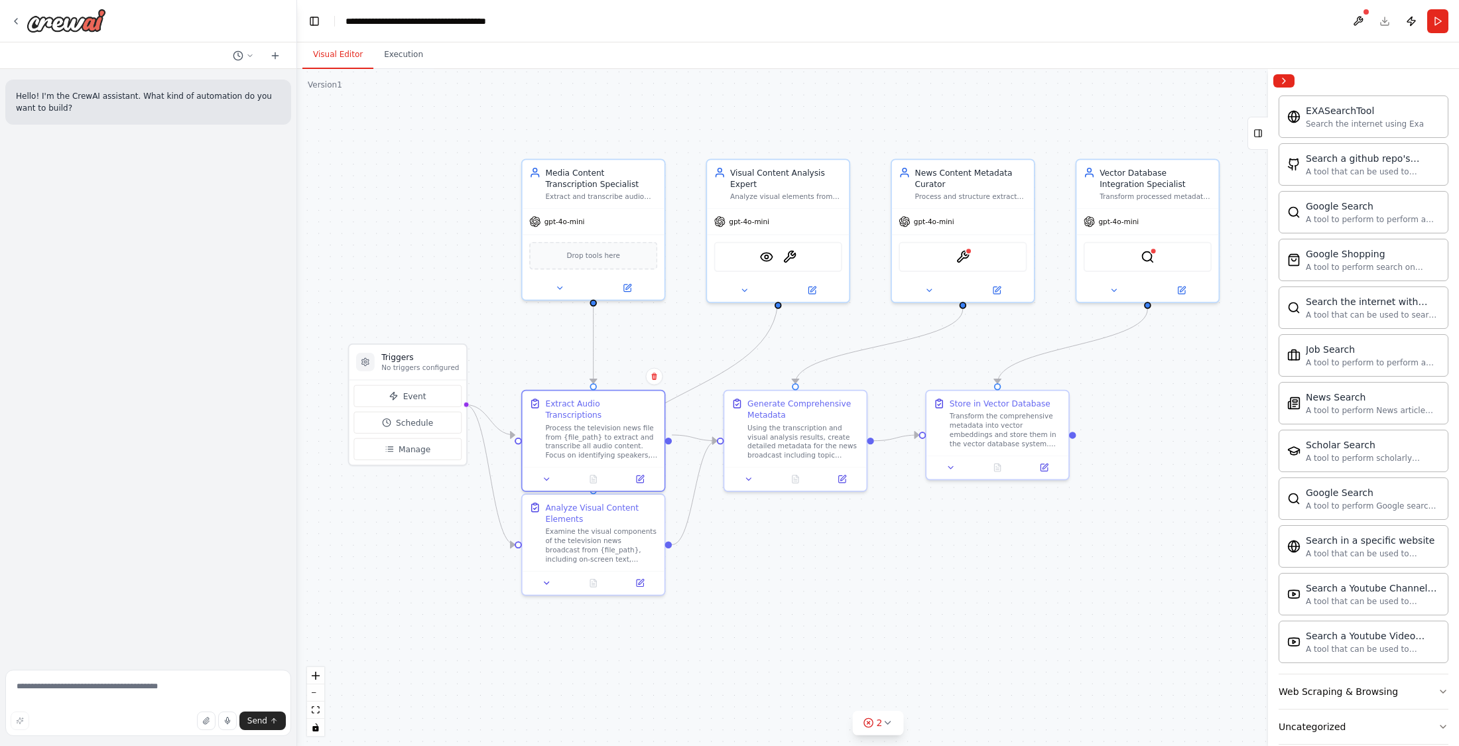
scroll to position [2050, 0]
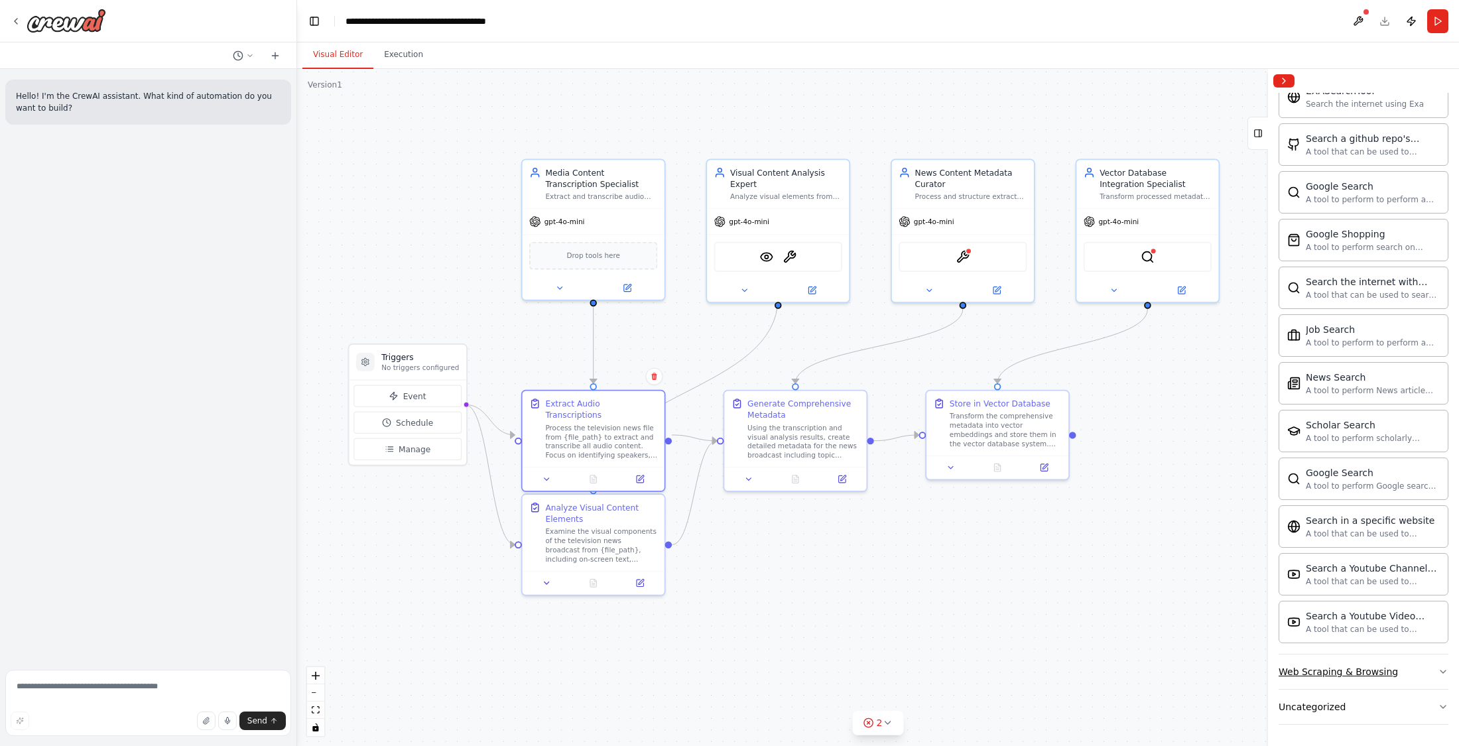
click at [1122, 662] on button "Web Scraping & Browsing" at bounding box center [1363, 671] width 170 height 34
click at [548, 218] on span "gpt-4o-mini" at bounding box center [564, 219] width 40 height 9
click at [584, 220] on div "gpt-4o-mini" at bounding box center [593, 219] width 142 height 25
click at [585, 220] on div "gpt-4o-mini" at bounding box center [593, 219] width 142 height 25
click at [621, 288] on button at bounding box center [626, 285] width 65 height 14
